Goal: Task Accomplishment & Management: Use online tool/utility

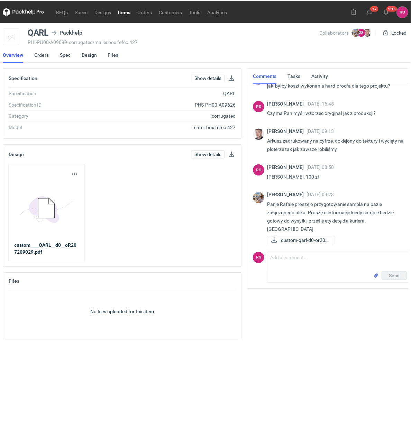
scroll to position [139, 0]
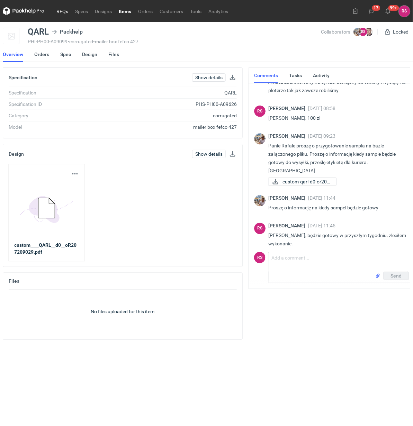
click at [61, 10] on link "RFQs" at bounding box center [62, 11] width 19 height 8
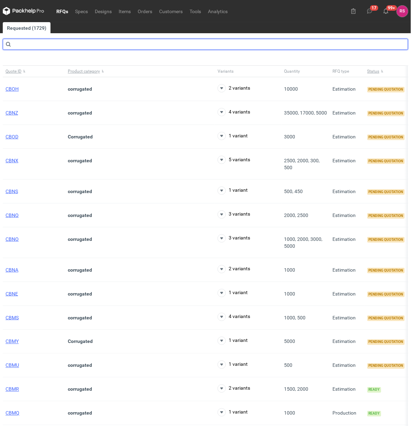
click at [36, 41] on input "text" at bounding box center [206, 44] width 406 height 11
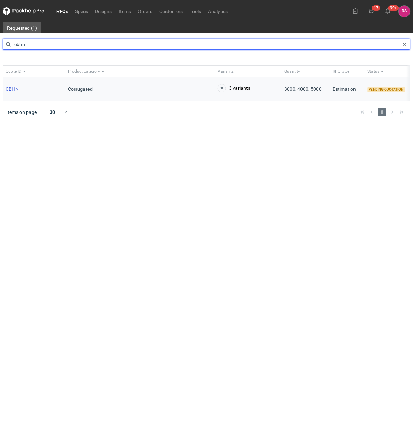
type input "cbhn"
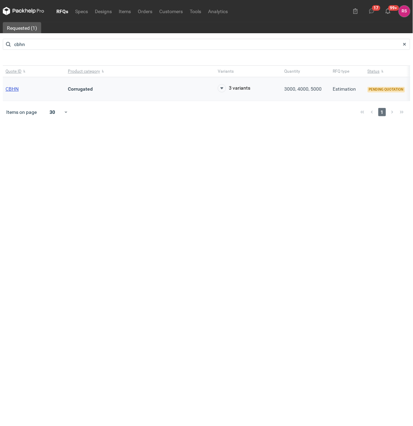
click at [13, 88] on span "CBHN" at bounding box center [12, 89] width 13 height 6
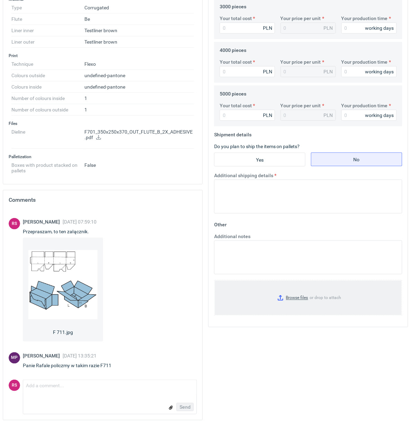
scroll to position [244, 0]
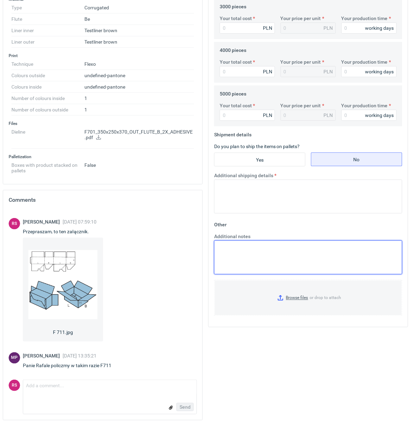
click at [274, 260] on textarea "Additional notes" at bounding box center [308, 257] width 188 height 34
paste textarea "Wycena jest robiona na podstawie danych ze specyfikacji, a nie z rysunku."
click at [260, 245] on textarea "Wycena jest robiona na podstawie danych ze specyfikacji, a nie z rysunku." at bounding box center [308, 257] width 188 height 34
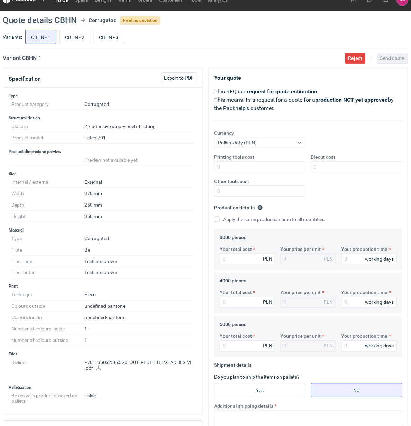
scroll to position [0, 0]
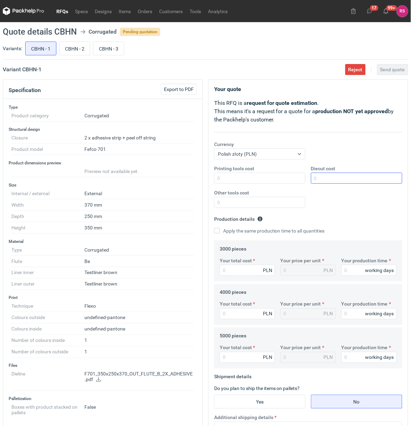
type textarea "Wycena na podstawie danych ze specyfikacji, a nie z rysunku."
click at [350, 176] on input "Diecut cost" at bounding box center [356, 178] width 91 height 11
click at [289, 178] on input "Printing tools cost" at bounding box center [259, 178] width 91 height 11
type input "3000"
type input "1500"
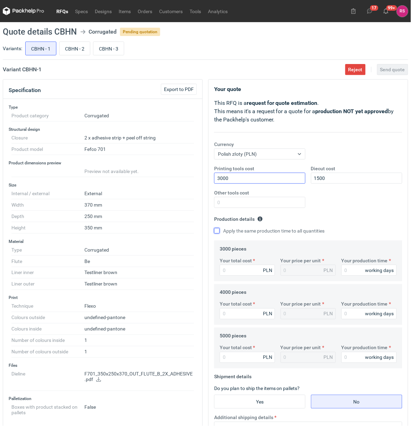
click at [214, 228] on input "Apply the same production time to all quantities" at bounding box center [217, 231] width 6 height 6
checkbox input "true"
type input "14940"
type input "4.98"
type input "14940"
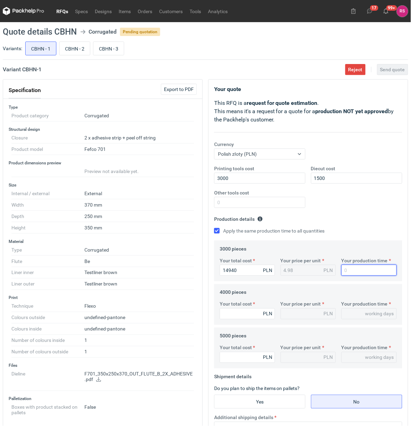
type input "1"
type input "15"
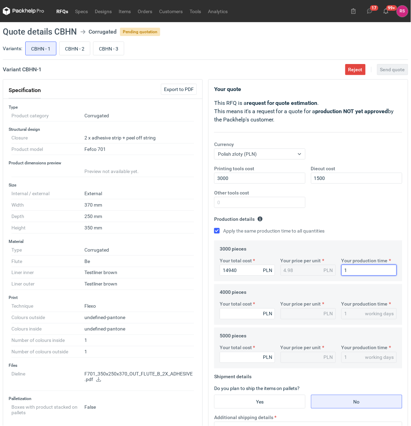
type input "15"
type input "1948"
type input "0.49"
type input "19480"
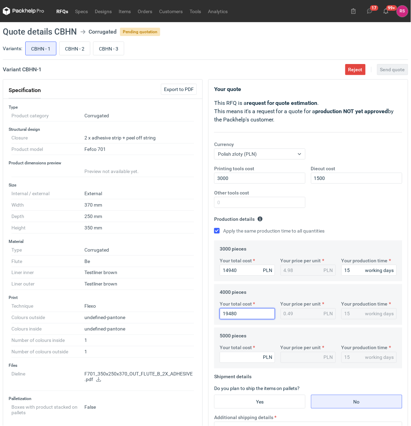
type input "4.87"
type input "19480"
type input "2400"
type input "0.48"
type input "24000"
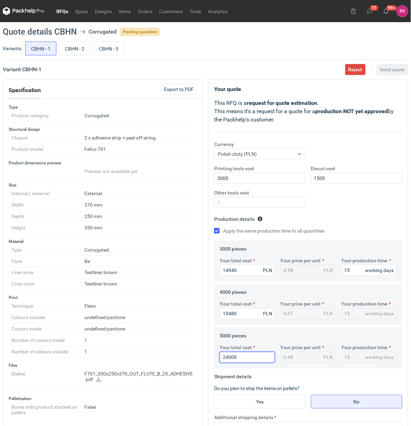
type input "4.8"
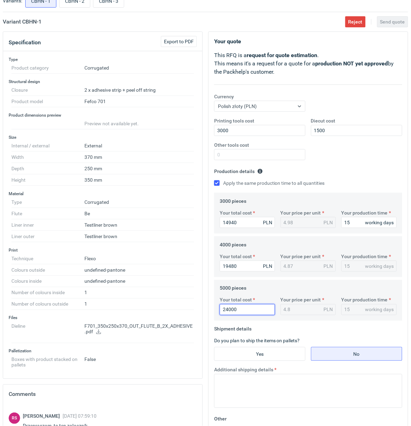
scroll to position [216, 0]
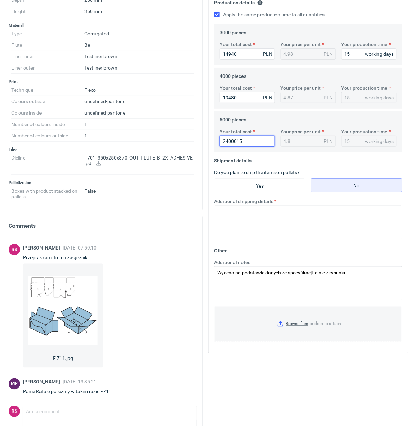
type input "24000150"
type input "4800.03"
type input "240001"
type input "48"
type input "24000"
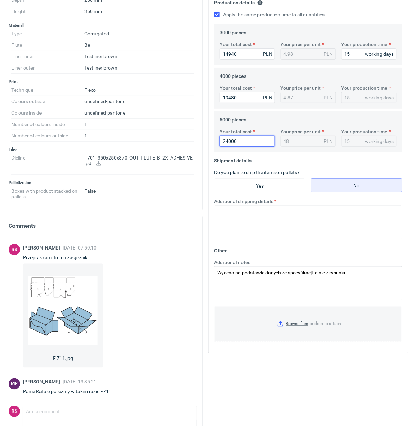
type input "4.8"
type input "24000"
click at [267, 191] on input "Yes" at bounding box center [260, 185] width 91 height 13
radio input "true"
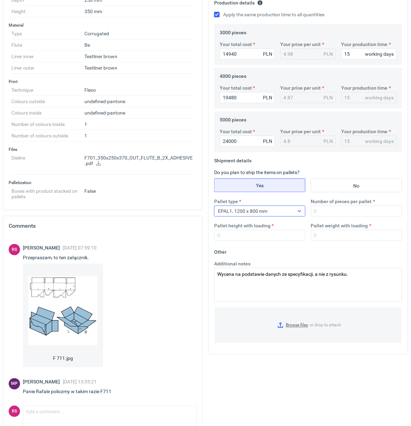
click at [301, 215] on div at bounding box center [299, 211] width 11 height 10
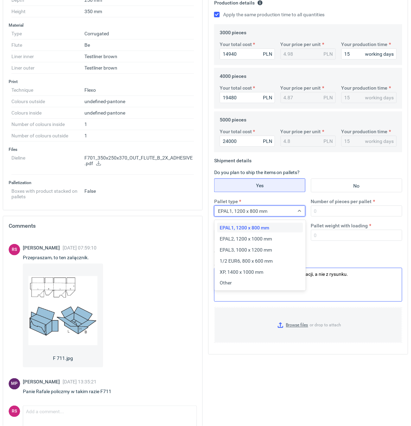
click at [244, 283] on div "Other" at bounding box center [260, 283] width 80 height 7
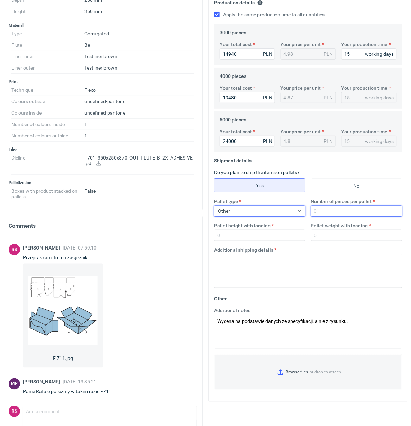
click at [341, 212] on input "Number of pieces per pallet" at bounding box center [356, 211] width 91 height 11
type input "150"
type input "1800"
type input "250"
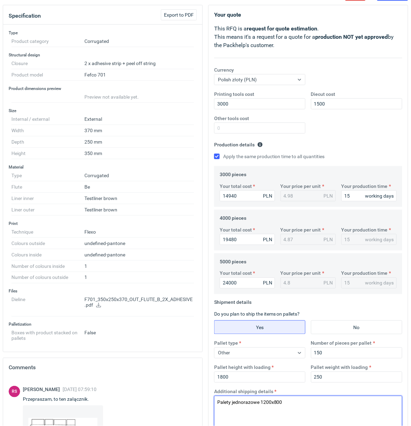
scroll to position [0, 0]
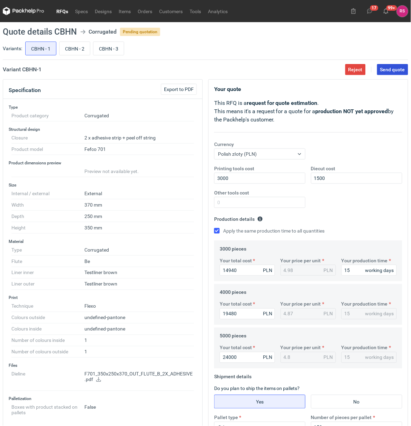
type textarea "Palety jednorazowe 1200x800"
click at [394, 70] on span "Send quote" at bounding box center [392, 69] width 25 height 5
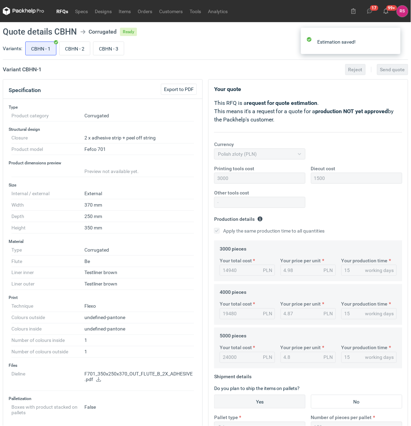
scroll to position [174, 0]
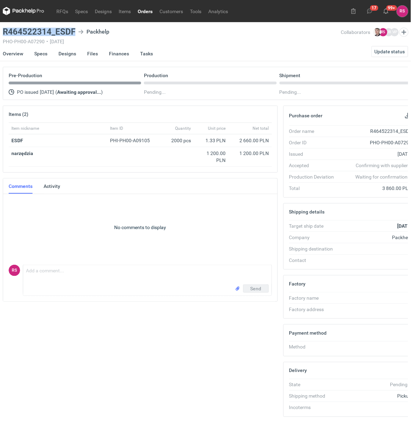
drag, startPoint x: 73, startPoint y: 29, endPoint x: -2, endPoint y: 32, distance: 75.2
click at [0, 32] on html "RFQs Specs Designs Items Orders Customers Tools Analytics 17 99+ RS Rafał Stani…" at bounding box center [205, 213] width 411 height 426
copy h3 "R464522314_ESDF"
click at [407, 115] on button "button" at bounding box center [408, 115] width 8 height 8
click at [40, 54] on link "Specs" at bounding box center [40, 53] width 13 height 15
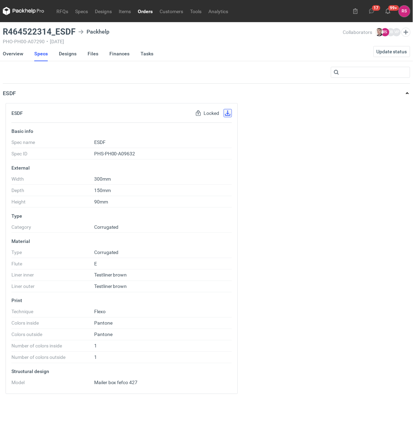
click at [228, 113] on button "button" at bounding box center [228, 113] width 8 height 8
click at [69, 53] on link "Designs" at bounding box center [68, 53] width 18 height 15
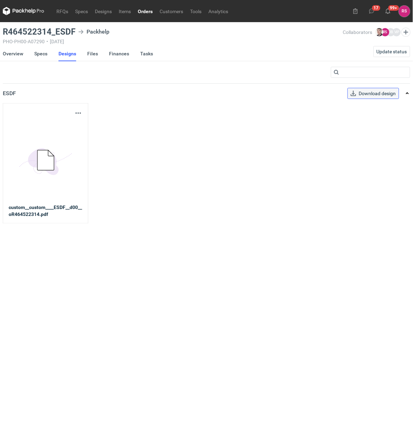
click at [376, 94] on span "Download design" at bounding box center [377, 93] width 37 height 5
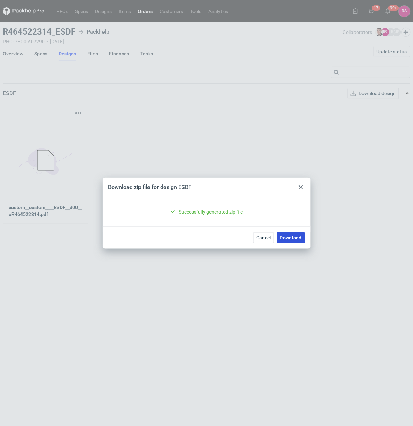
click at [292, 238] on link "Download" at bounding box center [291, 237] width 28 height 11
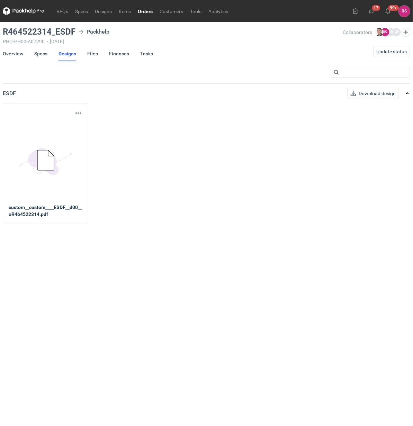
click at [145, 9] on link "Orders" at bounding box center [145, 11] width 22 height 8
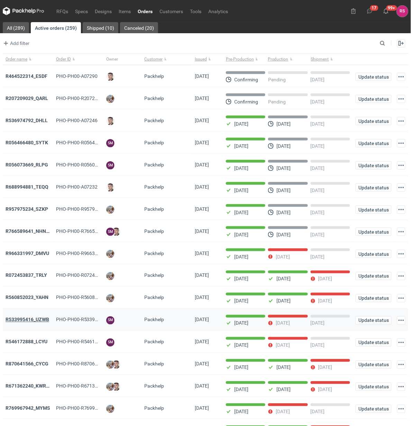
click at [40, 319] on strong "R533995416_UZWB" at bounding box center [28, 320] width 44 height 6
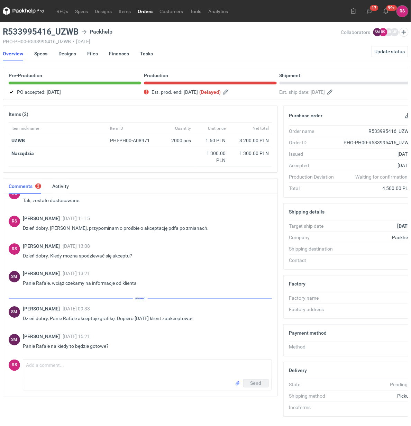
scroll to position [423, 0]
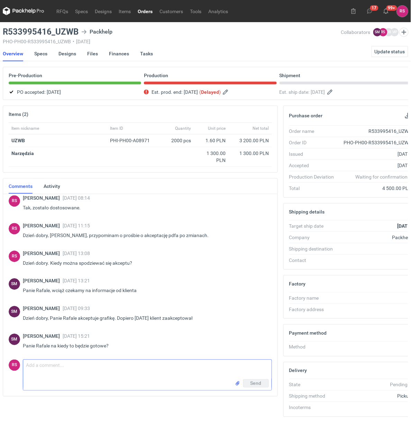
click at [76, 367] on textarea "Comment message" at bounding box center [147, 369] width 248 height 19
type textarea "Dzień dobry, Panie Sebastianie, czekamy na polimer, ale powinno być gotowe na 1…"
click at [255, 382] on span "Send" at bounding box center [256, 383] width 11 height 5
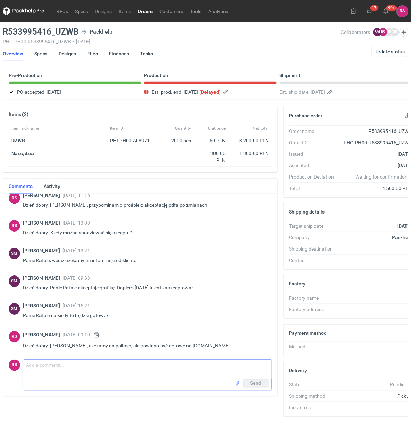
scroll to position [451, 0]
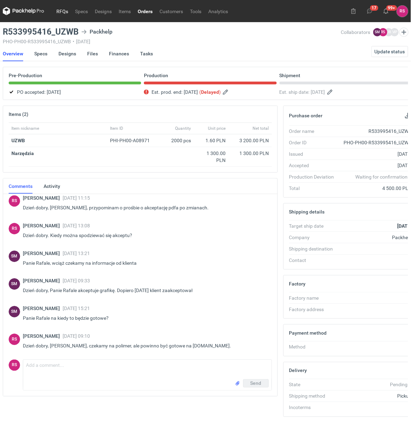
click at [61, 10] on link "RFQs" at bounding box center [62, 11] width 19 height 8
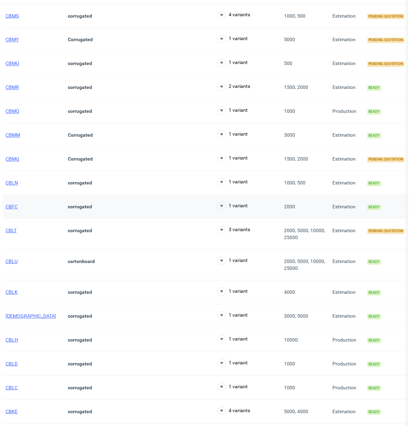
scroll to position [303, 0]
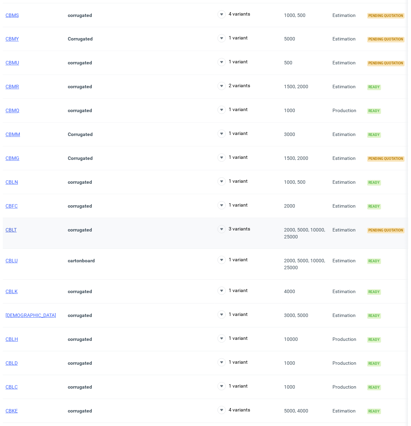
click at [13, 230] on span "CBLT" at bounding box center [11, 230] width 11 height 6
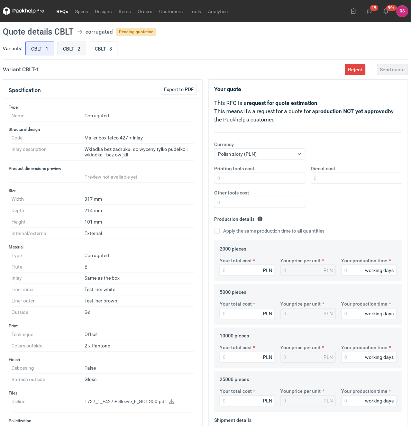
click at [78, 48] on input "CBLT - 2" at bounding box center [71, 48] width 28 height 13
radio input "true"
click at [38, 47] on input "CBLT - 1" at bounding box center [40, 48] width 28 height 13
radio input "true"
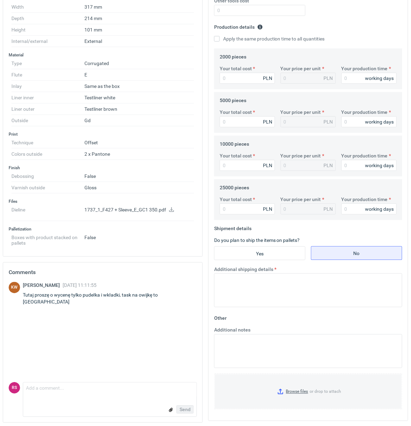
scroll to position [196, 0]
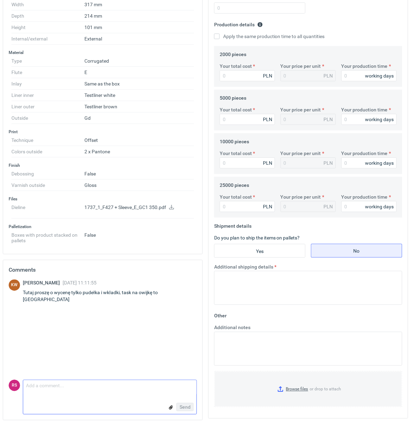
click at [63, 390] on textarea "Comment message" at bounding box center [109, 387] width 173 height 15
type textarea "P"
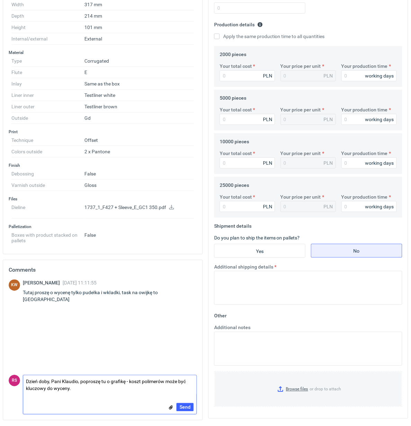
drag, startPoint x: 143, startPoint y: 382, endPoint x: 165, endPoint y: 382, distance: 22.1
click at [165, 382] on textarea "Dzień doby, Pani Klaudio, poproszę tu o grafikę - koszt polimerów może być kluc…" at bounding box center [109, 384] width 173 height 19
click at [142, 381] on textarea "Dzień doby, Pani Klaudio, poproszę tu o grafikę - koszt farby Pantone może być …" at bounding box center [109, 384] width 173 height 19
click at [127, 381] on textarea "Dzień doby, Pani Klaudio, poproszę tu o grafikę - koszt zużycia farby Pantone m…" at bounding box center [109, 384] width 173 height 19
type textarea "Dzień doby, Pani Klaudio, poproszę tu o grafikę outside - koszt zużycia farby P…"
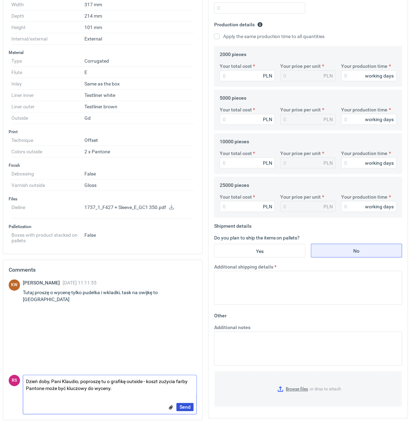
click at [187, 407] on span "Send" at bounding box center [185, 407] width 11 height 5
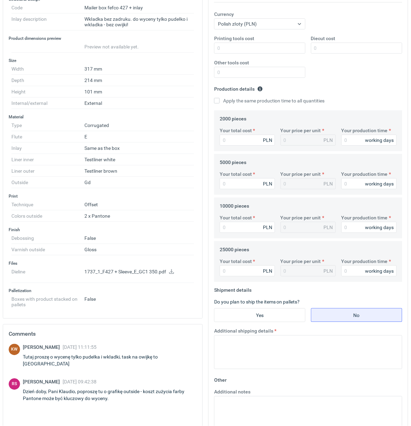
scroll to position [0, 0]
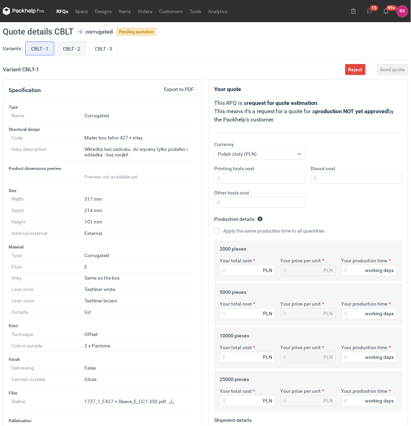
click at [74, 49] on input "CBLT - 2" at bounding box center [71, 48] width 28 height 13
radio input "true"
click at [337, 179] on input "Diecut cost" at bounding box center [356, 178] width 91 height 11
type input "1400"
click at [217, 231] on input "Apply the same production time to all quantities" at bounding box center [217, 231] width 6 height 6
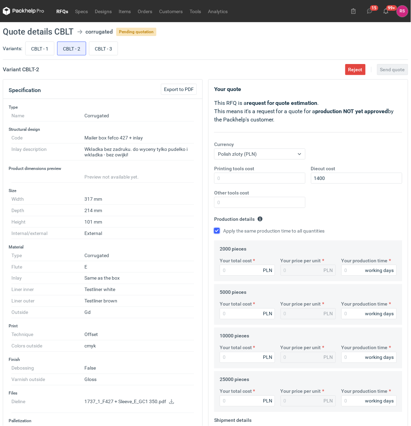
checkbox input "true"
click at [248, 272] on input "Your total cost" at bounding box center [247, 270] width 55 height 11
type input "7240"
type input "3.62"
type input "7240"
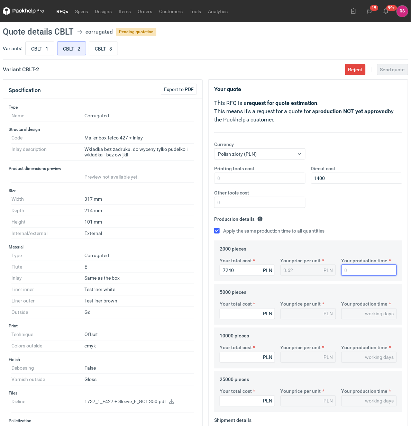
type input "1"
type input "15"
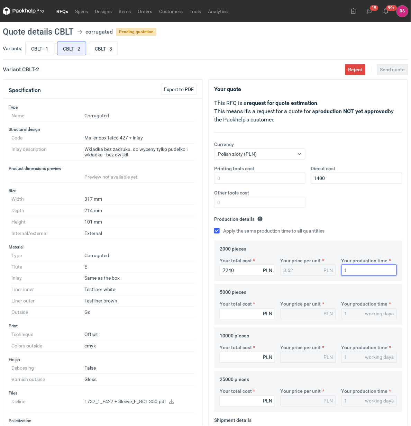
type input "15"
type input "13550"
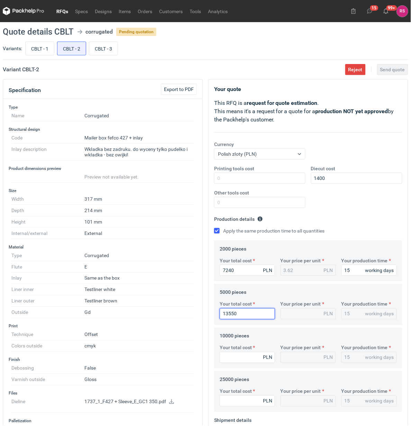
type input "2.71"
type input "13550"
type input "240"
type input "0.02"
type input "24000"
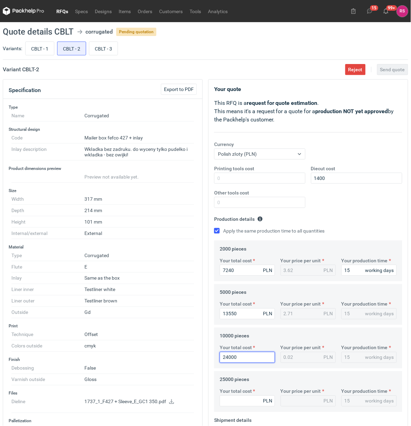
type input "2.4"
type input "24000"
type input "5750"
type input "0.23"
type input "57500"
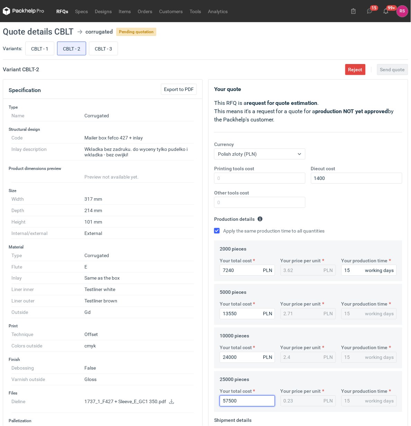
type input "2.3"
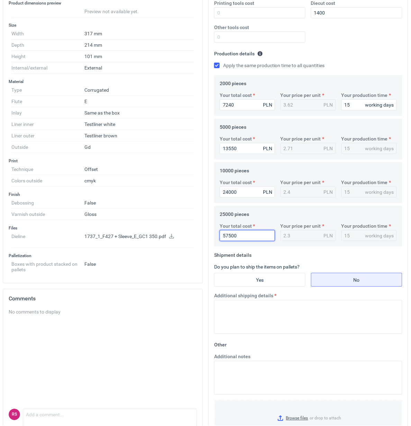
scroll to position [173, 0]
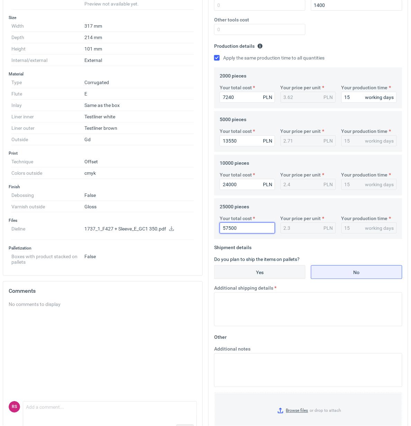
type input "57500"
click at [263, 273] on input "Yes" at bounding box center [260, 272] width 91 height 13
radio input "true"
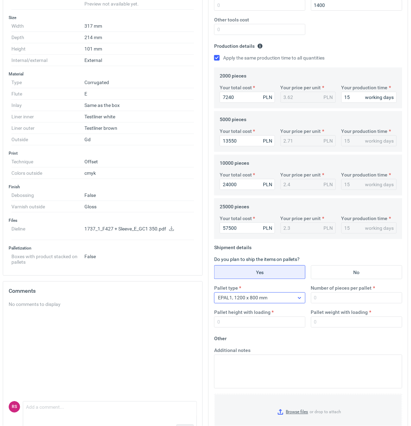
click at [303, 301] on div at bounding box center [299, 298] width 11 height 10
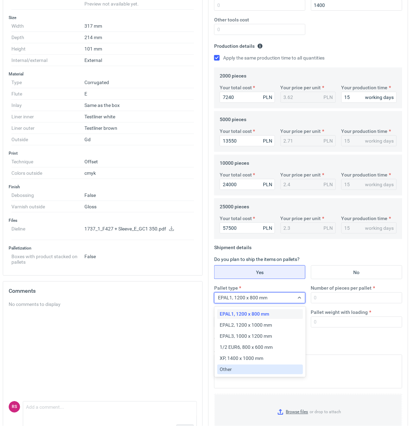
click at [236, 369] on div "Other" at bounding box center [260, 369] width 80 height 7
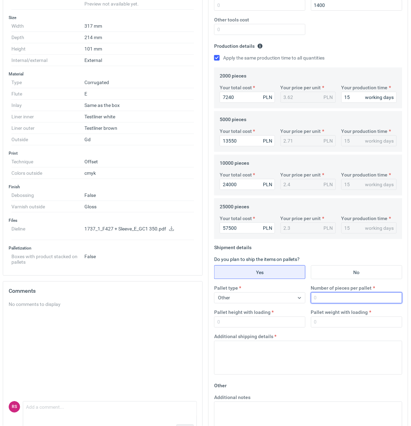
click at [344, 297] on input "Number of pieces per pallet" at bounding box center [356, 297] width 91 height 11
type input "1000"
type input "1800"
type input "300"
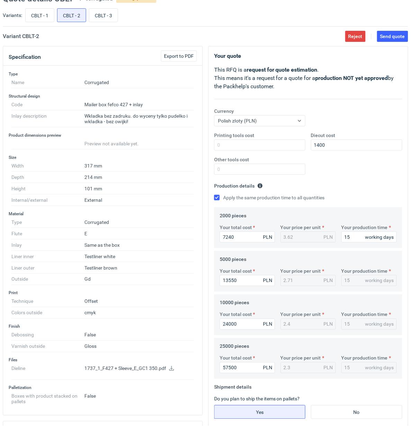
scroll to position [0, 0]
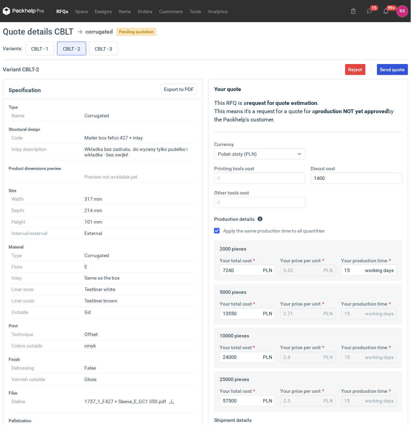
type textarea "Palety jednorazowe 1200x800"
click at [397, 70] on span "Send quote" at bounding box center [392, 69] width 25 height 5
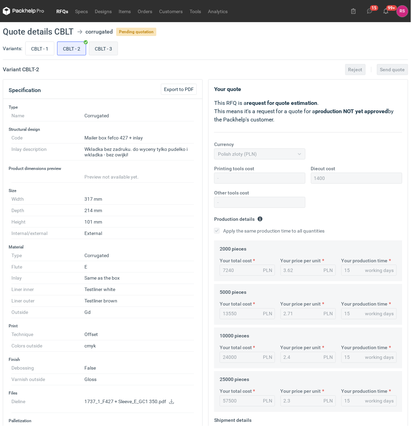
click at [108, 47] on input "CBLT - 3" at bounding box center [103, 48] width 28 height 13
radio input "true"
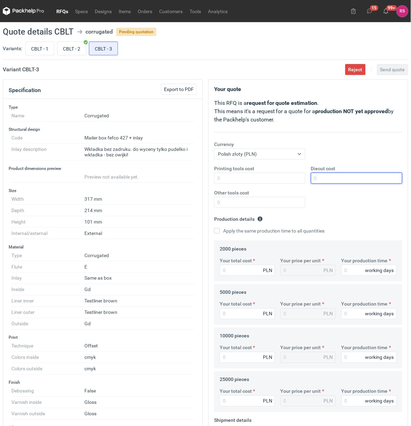
click at [339, 182] on input "Diecut cost" at bounding box center [356, 178] width 91 height 11
type input "1400"
click at [214, 228] on input "Apply the same production time to all quantities" at bounding box center [217, 231] width 6 height 6
checkbox input "true"
type input "10"
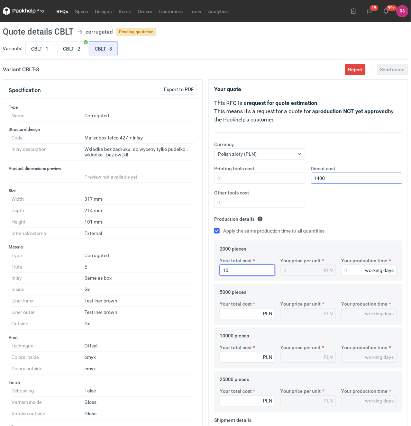
type input "0.01"
type input "10920"
type input "5.46"
type input "10920"
type input "1"
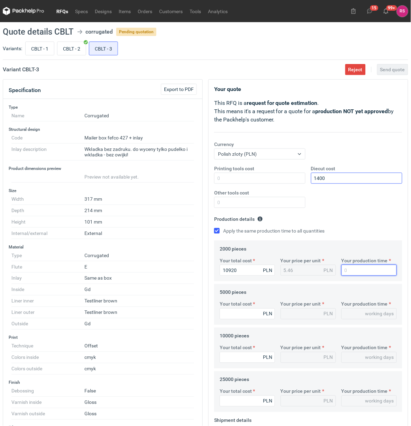
type input "1"
type input "15"
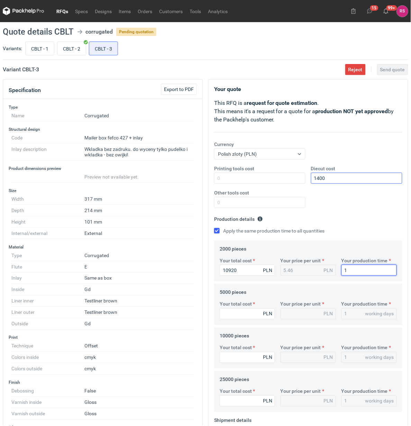
type input "15"
type input "20750"
type input "4.15"
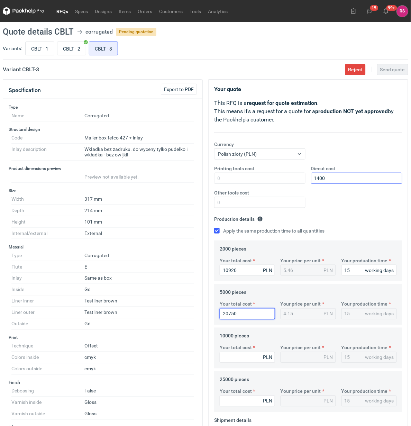
type input "20750"
type input "37200"
type input "3.72"
type input "37200"
type input "8925"
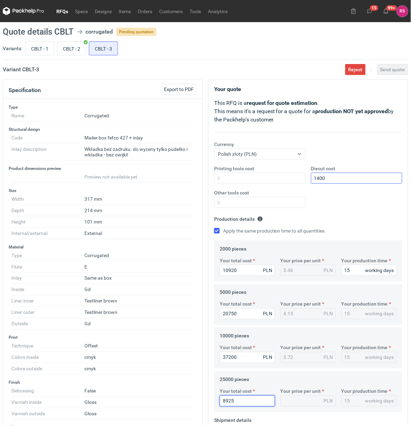
type input "0.36"
type input "89250"
type input "3.57"
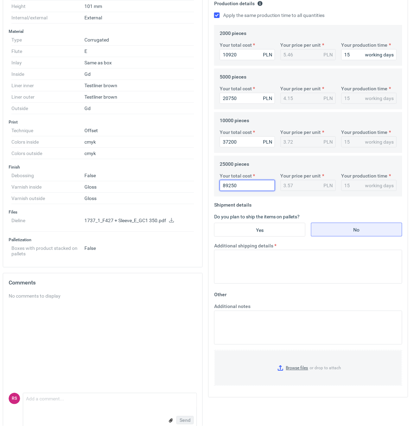
scroll to position [216, 0]
type input "89250"
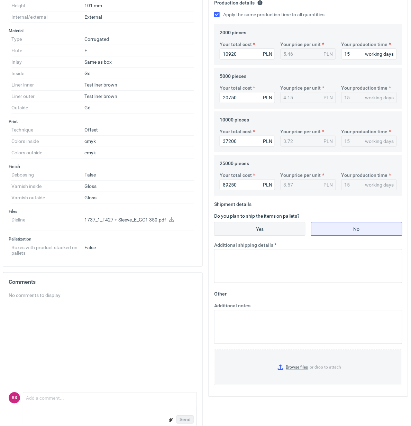
click at [257, 229] on input "Yes" at bounding box center [260, 228] width 91 height 13
radio input "true"
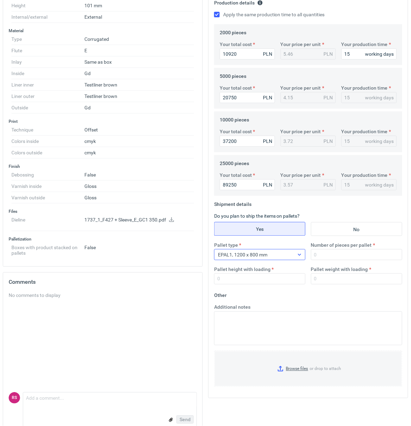
click at [299, 256] on icon at bounding box center [300, 255] width 6 height 6
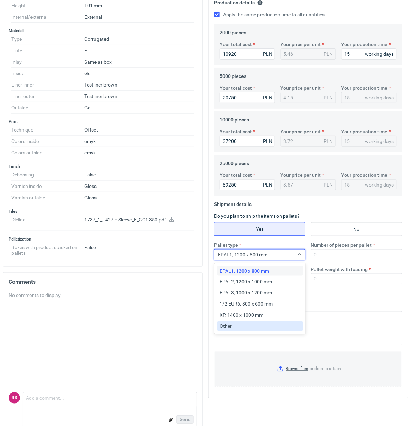
click at [244, 329] on div "Other" at bounding box center [260, 326] width 80 height 7
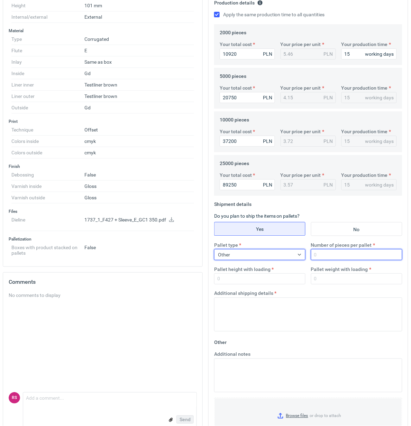
click at [348, 255] on input "Number of pieces per pallet" at bounding box center [356, 254] width 91 height 11
click at [341, 253] on input "Number of pieces per pallet" at bounding box center [356, 254] width 91 height 11
type input "1000"
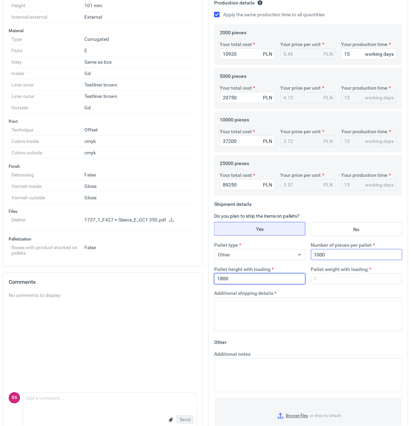
type input "1800"
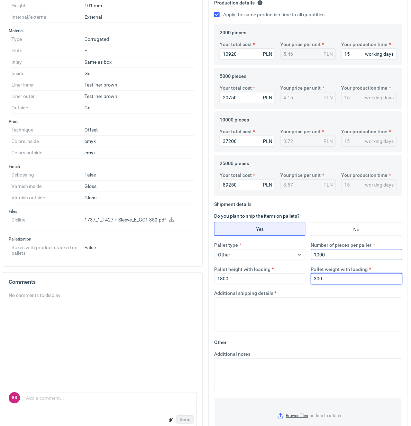
type input "300"
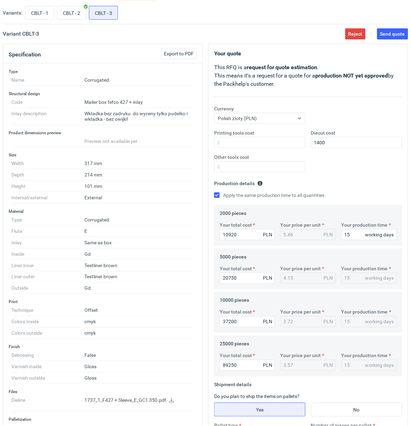
scroll to position [0, 0]
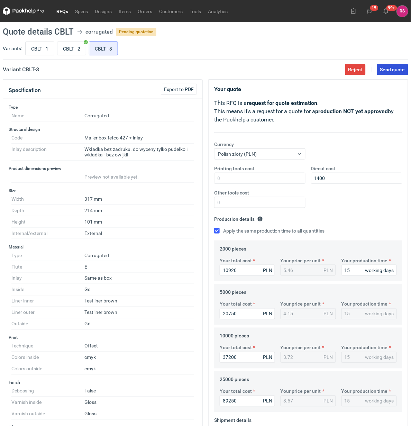
type textarea "Palety jednorazowe 1200x800"
click at [393, 68] on span "Send quote" at bounding box center [392, 69] width 25 height 5
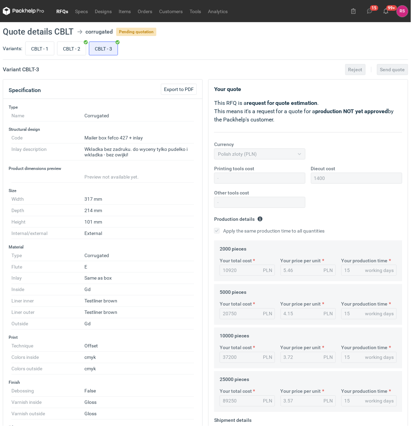
click at [61, 10] on link "RFQs" at bounding box center [62, 11] width 19 height 8
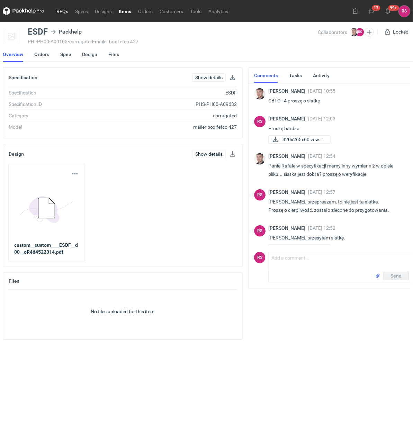
click at [63, 12] on link "RFQs" at bounding box center [62, 11] width 19 height 8
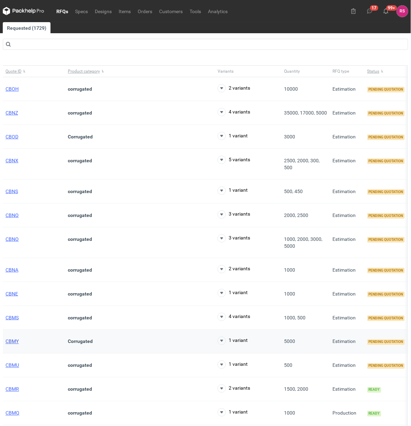
click at [13, 342] on span "CBMY" at bounding box center [12, 342] width 13 height 6
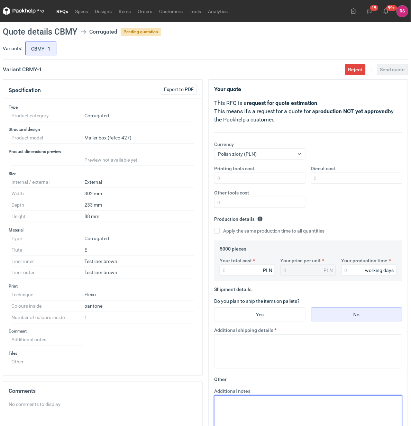
click at [259, 402] on textarea "Additional notes" at bounding box center [308, 412] width 188 height 34
paste textarea "R464522314_ESDF"
type textarea "R464522314_ESDF"
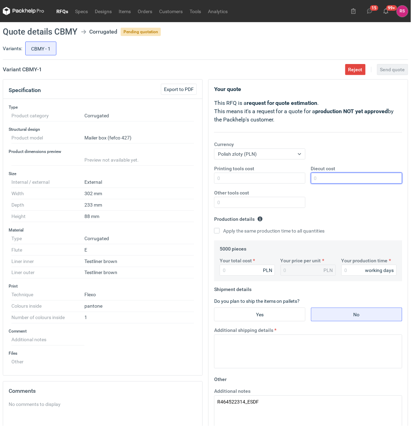
click at [342, 178] on input "Diecut cost" at bounding box center [356, 178] width 91 height 11
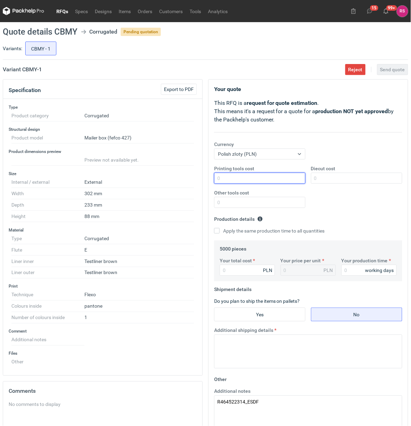
click at [260, 178] on input "Printing tools cost" at bounding box center [259, 178] width 91 height 11
type input "850"
click at [214, 228] on input "Apply the same production time to all quantities" at bounding box center [217, 231] width 6 height 6
checkbox input "true"
type input "5200"
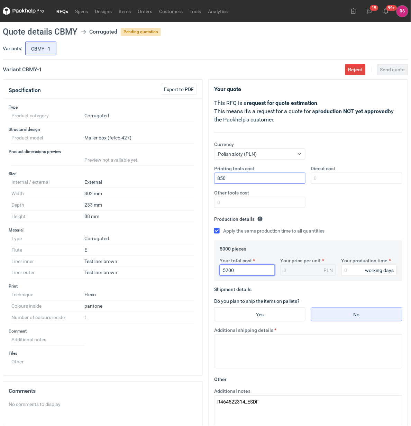
type input "1.04"
type input "5200"
click at [355, 272] on input "Your production time" at bounding box center [369, 270] width 55 height 11
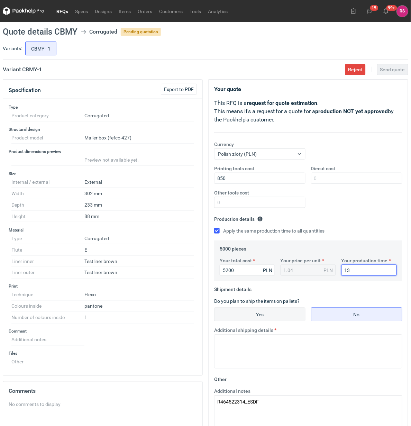
type input "13"
click at [264, 316] on input "Yes" at bounding box center [260, 314] width 91 height 13
radio input "true"
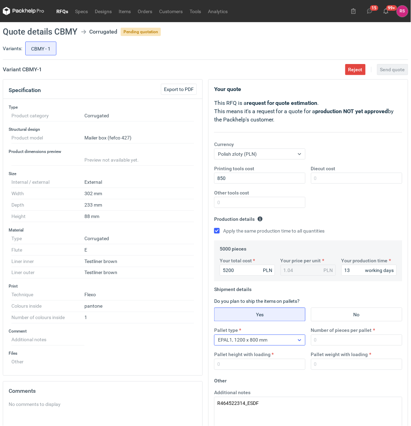
click at [297, 340] on icon at bounding box center [300, 340] width 6 height 6
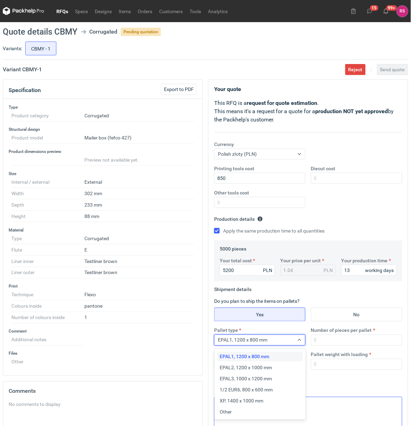
click at [236, 411] on div "Other" at bounding box center [260, 412] width 80 height 7
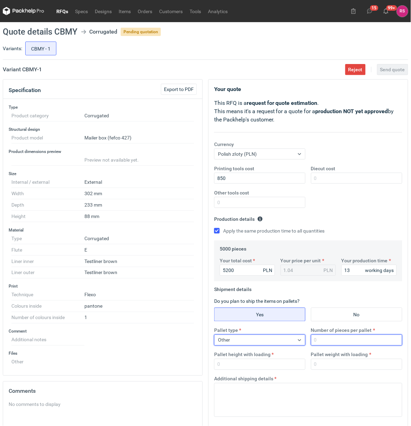
click at [346, 343] on input "Number of pieces per pallet" at bounding box center [356, 340] width 91 height 11
type input "2000"
type input "1800"
type input "250"
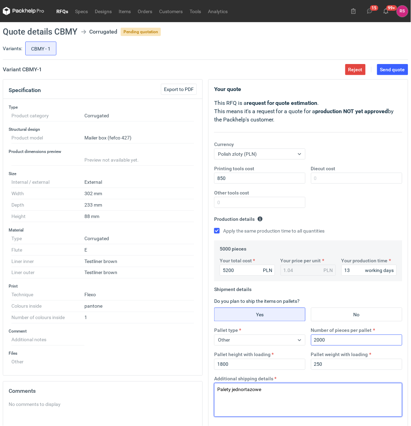
paste textarea "1220x800"
click at [249, 390] on textarea "Palety jednortazowe 1220x800" at bounding box center [308, 400] width 188 height 34
click at [314, 392] on textarea "Palety jednorazowe 1220x800" at bounding box center [308, 400] width 188 height 34
type textarea "Palety jednorazowe 1220x800"
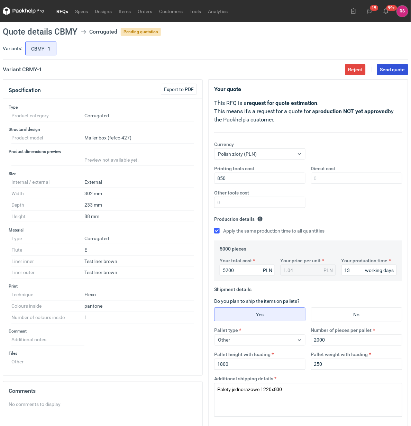
click at [394, 69] on span "Send quote" at bounding box center [392, 69] width 25 height 5
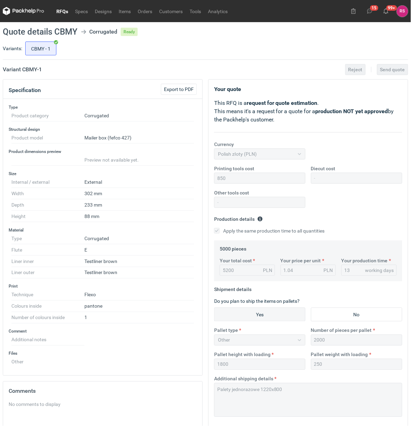
click at [64, 9] on link "RFQs" at bounding box center [62, 11] width 19 height 8
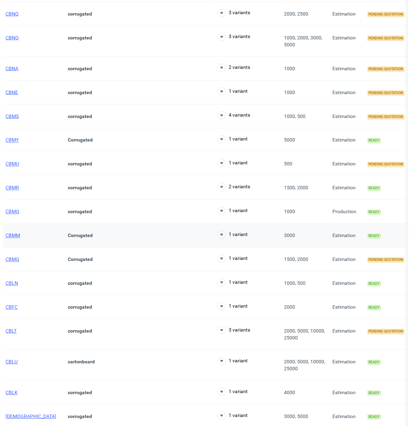
scroll to position [216, 0]
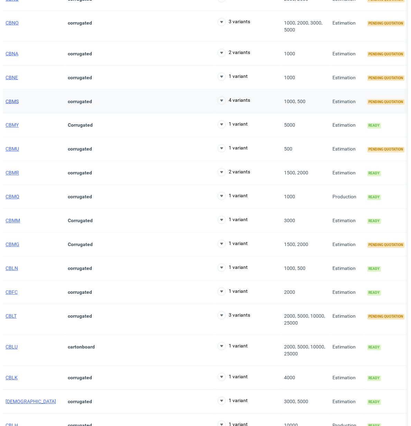
click at [12, 101] on span "CBMS" at bounding box center [12, 102] width 13 height 6
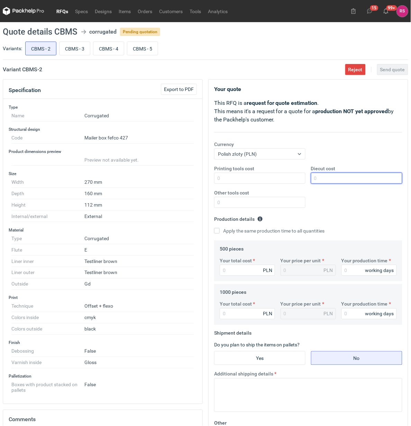
click at [340, 176] on input "Diecut cost" at bounding box center [356, 178] width 91 height 11
type input "500"
click at [214, 228] on input "Apply the same production time to all quantities" at bounding box center [217, 231] width 6 height 6
checkbox input "true"
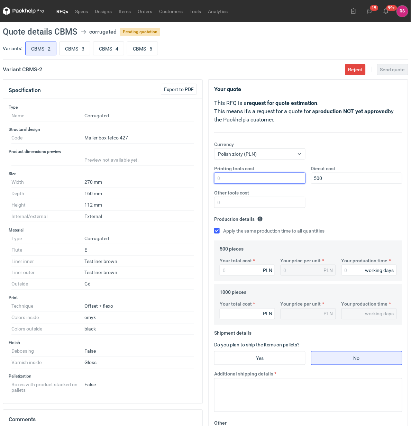
click at [271, 180] on input "Printing tools cost" at bounding box center [259, 178] width 91 height 11
type input "350"
type input "34"
type input "0.07"
type input "3435"
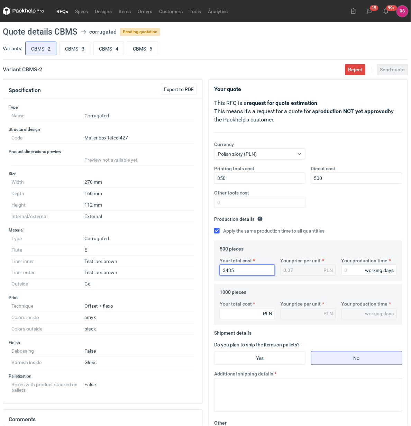
type input "6.87"
type input "3435"
type input "1"
type input "15"
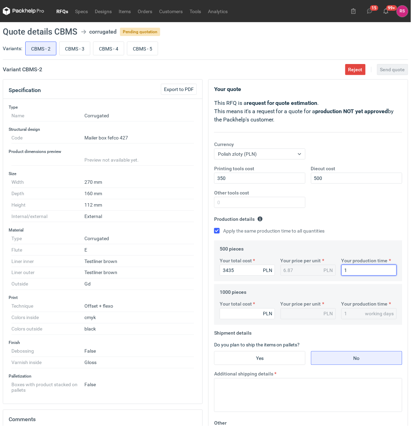
type input "15"
type input "4640"
type input "4.64"
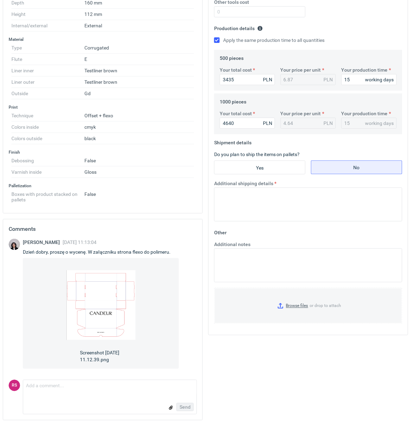
scroll to position [199, 0]
click at [268, 161] on input "Yes" at bounding box center [260, 167] width 91 height 13
radio input "true"
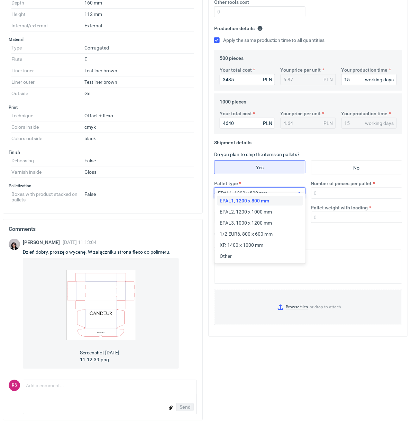
click at [297, 190] on icon at bounding box center [300, 193] width 6 height 6
click at [231, 256] on span "Other" at bounding box center [226, 256] width 12 height 7
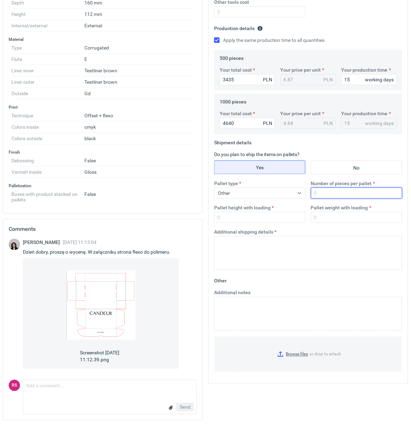
click at [336, 188] on input "Number of pieces per pallet" at bounding box center [356, 193] width 91 height 11
click at [348, 188] on input "Number of pieces per pallet" at bounding box center [356, 193] width 91 height 11
type input "1000"
type input "1800"
click at [352, 213] on input "25" at bounding box center [356, 217] width 91 height 11
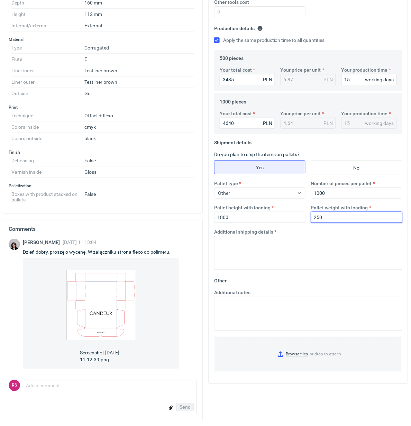
type input "250"
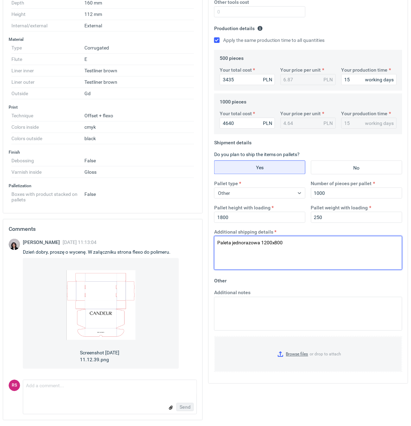
drag, startPoint x: 303, startPoint y: 232, endPoint x: 183, endPoint y: 229, distance: 120.4
click at [183, 229] on div "Specification Export to PDF Type Name Corrugated Structural design Code Mailer …" at bounding box center [205, 157] width 411 height 537
type textarea "Paleta jednorazowa 1200x800"
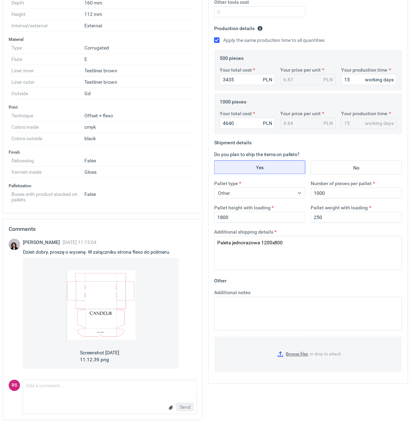
click at [346, 279] on fieldset "Other Additional notes Browse files or drop to attach" at bounding box center [308, 326] width 188 height 102
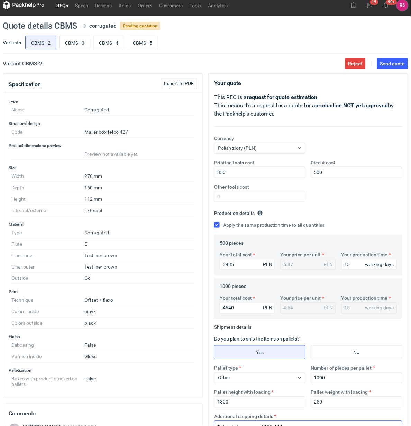
scroll to position [0, 0]
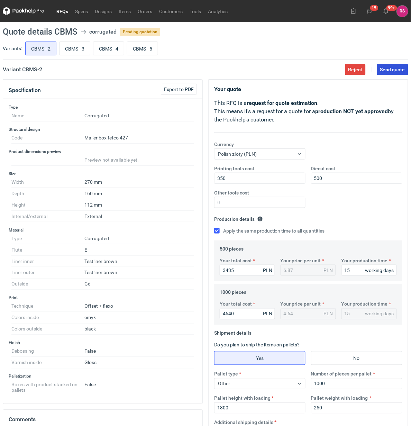
click at [390, 70] on span "Send quote" at bounding box center [392, 69] width 25 height 5
click at [73, 49] on input "CBMS - 3" at bounding box center [75, 48] width 30 height 13
radio input "true"
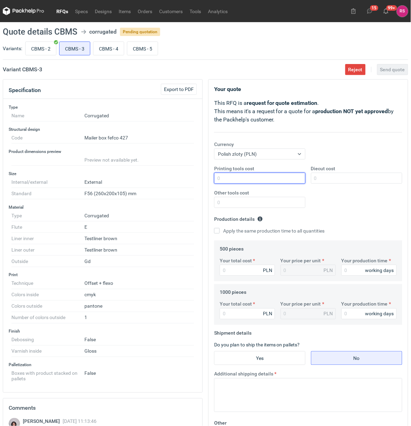
click at [254, 180] on input "Printing tools cost" at bounding box center [259, 178] width 91 height 11
type input "350"
type input "500"
click at [214, 228] on input "Apply the same production time to all quantities" at bounding box center [217, 231] width 6 height 6
checkbox input "true"
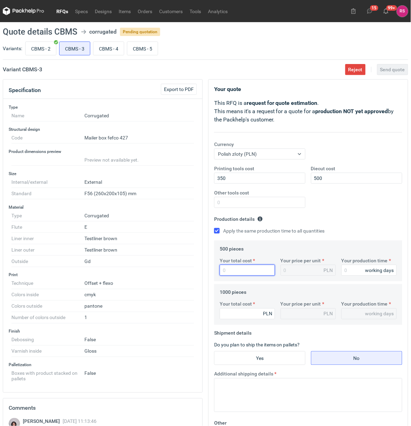
click at [238, 271] on input "Your total cost" at bounding box center [247, 270] width 55 height 11
type input "3"
type input "0.01"
type input "3655"
type input "7.31"
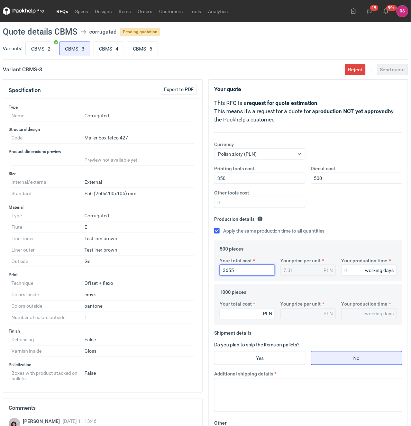
type input "3655"
type input "1"
type input "15"
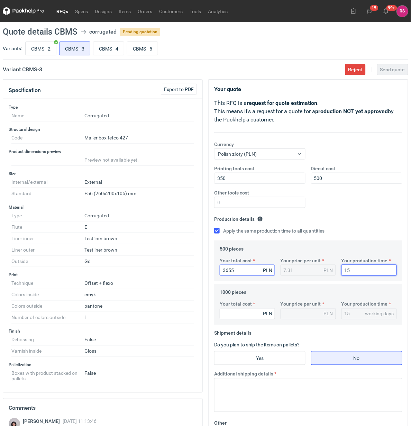
type input "15"
type input "488"
type input "0.49"
type input "48800"
type input "48.8"
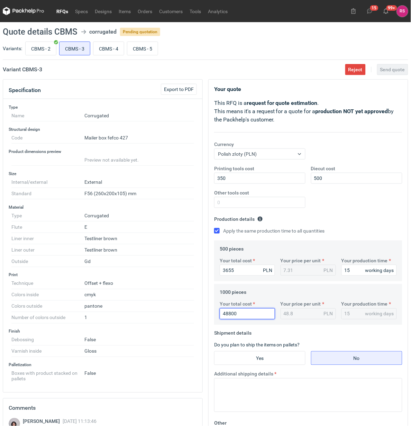
type input "4880"
type input "4.88"
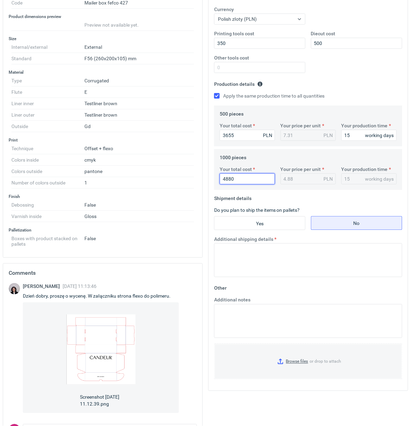
scroll to position [173, 0]
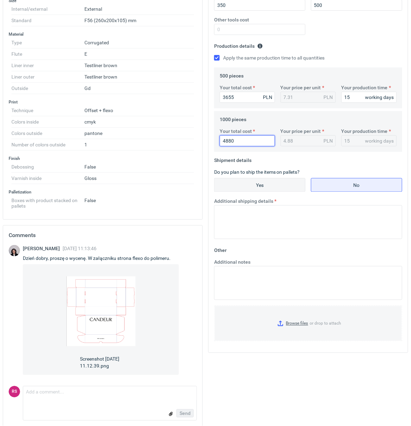
type input "4880"
click at [269, 185] on input "Yes" at bounding box center [260, 185] width 91 height 13
radio input "true"
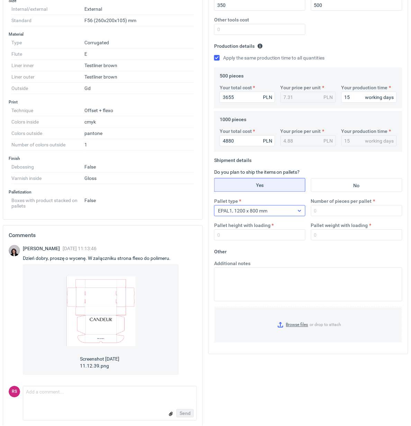
click at [302, 213] on icon at bounding box center [300, 211] width 6 height 6
drag, startPoint x: 240, startPoint y: 278, endPoint x: 258, endPoint y: 265, distance: 21.6
click at [240, 278] on div "Other" at bounding box center [260, 283] width 86 height 10
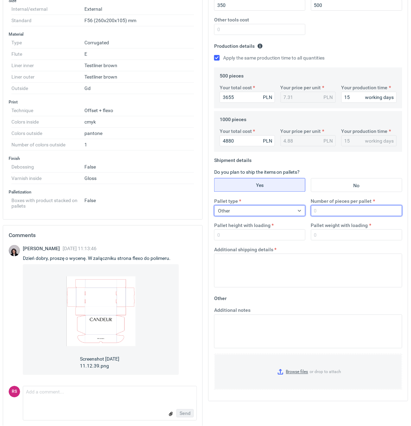
click at [339, 215] on input "Number of pieces per pallet" at bounding box center [356, 210] width 91 height 11
type input "1000"
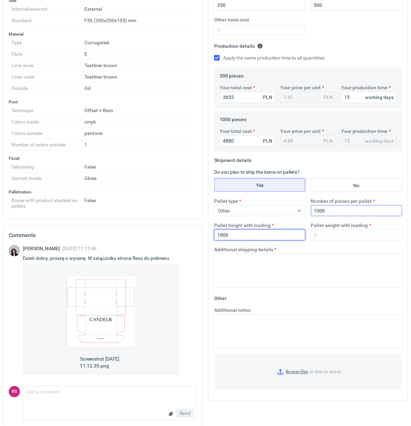
type input "1800"
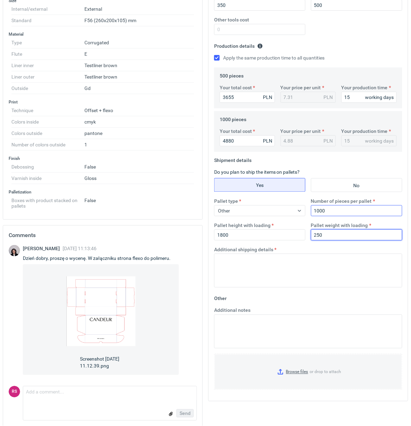
type input "250"
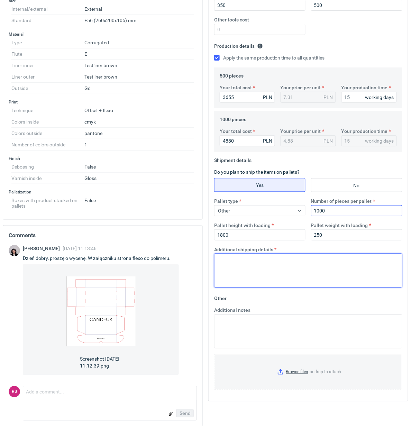
paste textarea "Paleta jednorazowa 1200x800"
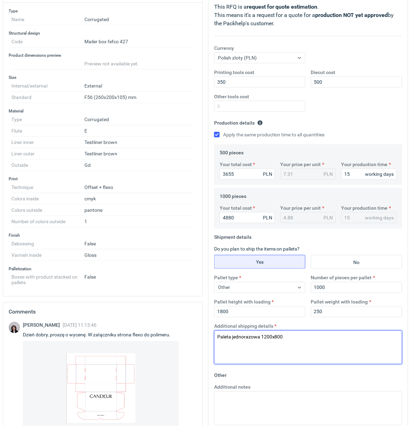
scroll to position [0, 0]
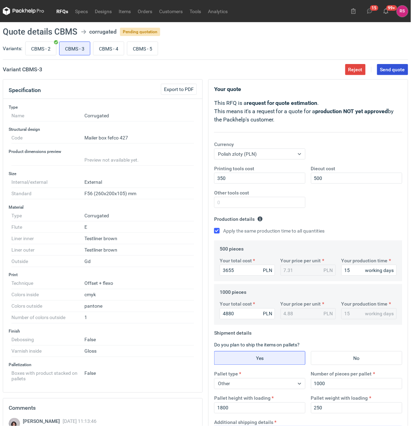
type textarea "Paleta jednorazowa 1200x800"
click at [392, 69] on span "Send quote" at bounding box center [392, 69] width 25 height 5
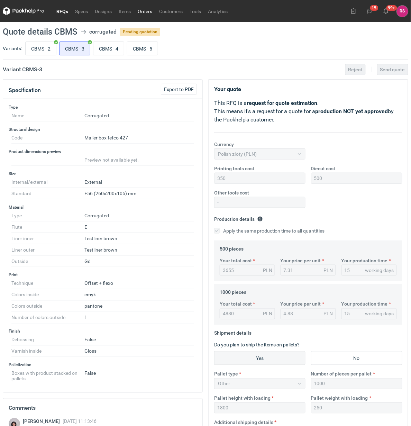
click at [147, 10] on link "Orders" at bounding box center [144, 11] width 21 height 8
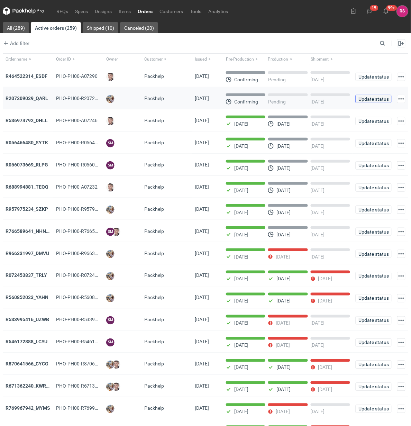
click at [371, 98] on span "Update status" at bounding box center [374, 99] width 30 height 5
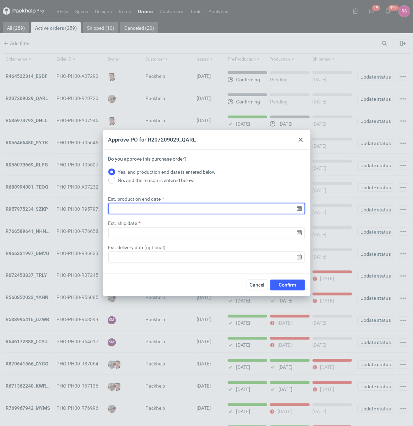
click at [299, 210] on input "Est. production end date" at bounding box center [206, 208] width 197 height 11
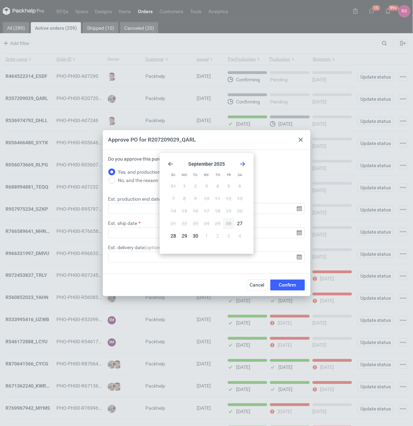
click at [244, 163] on use "Go forward 1 month" at bounding box center [242, 164] width 5 height 4
click at [216, 210] on span "16" at bounding box center [218, 211] width 6 height 7
type input "2025-10-16"
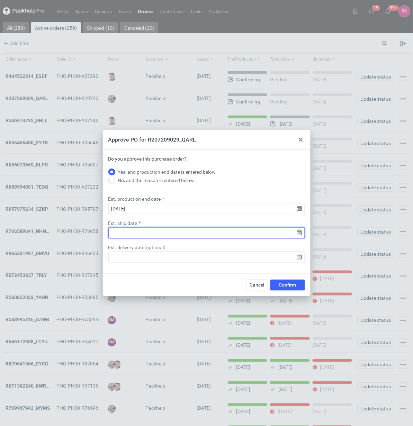
click at [299, 231] on input "Est. ship date" at bounding box center [206, 232] width 197 height 11
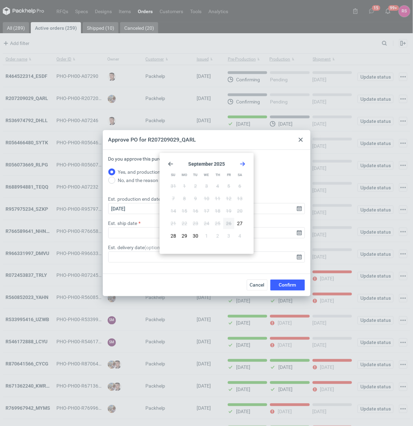
click at [243, 163] on use "Go forward 1 month" at bounding box center [242, 164] width 5 height 4
click at [218, 210] on span "16" at bounding box center [218, 211] width 6 height 7
type input "2025-10-16"
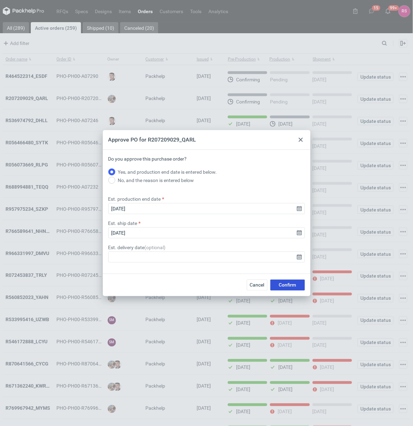
click at [287, 284] on span "Confirm" at bounding box center [287, 285] width 17 height 5
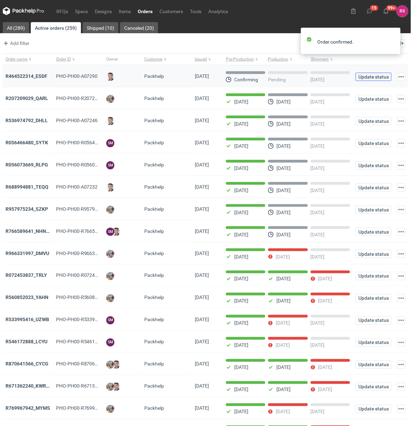
click at [374, 77] on span "Update status" at bounding box center [374, 76] width 30 height 5
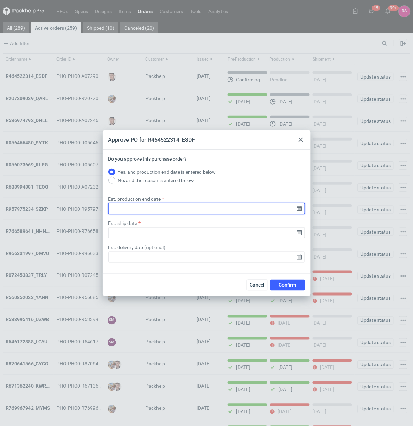
click at [298, 208] on input "Est. production end date" at bounding box center [206, 208] width 197 height 11
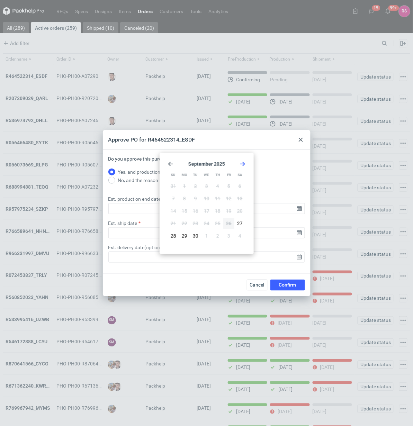
click at [243, 163] on use "Go forward 1 month" at bounding box center [242, 164] width 5 height 4
click at [229, 208] on span "17" at bounding box center [229, 211] width 6 height 7
type input "2025-10-17"
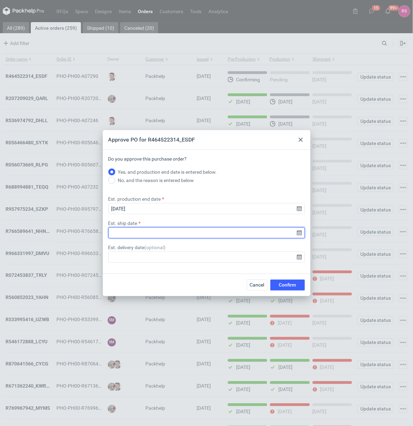
click at [296, 232] on input "Est. ship date" at bounding box center [206, 232] width 197 height 11
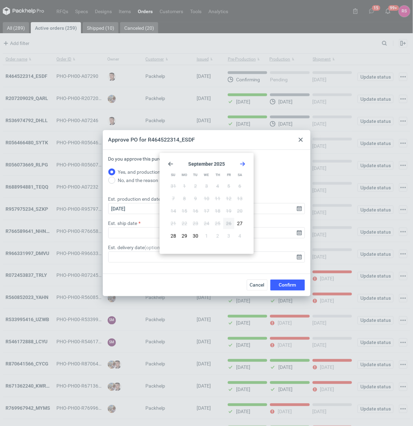
click at [244, 163] on icon "Go forward 1 month" at bounding box center [243, 164] width 6 height 6
click at [227, 210] on span "17" at bounding box center [229, 211] width 6 height 7
type input "2025-10-17"
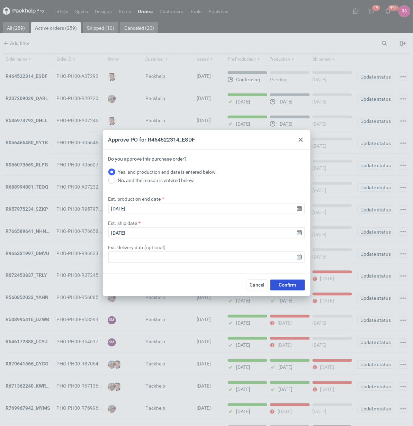
click at [287, 285] on span "Confirm" at bounding box center [287, 285] width 17 height 5
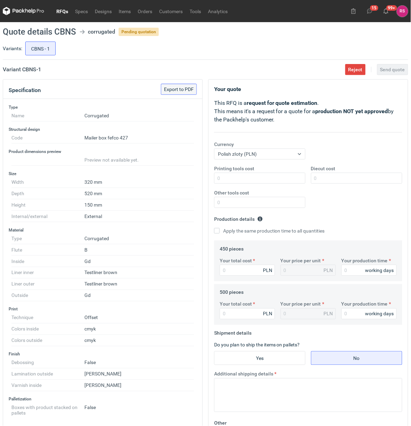
click at [182, 88] on span "Export to PDF" at bounding box center [179, 89] width 30 height 5
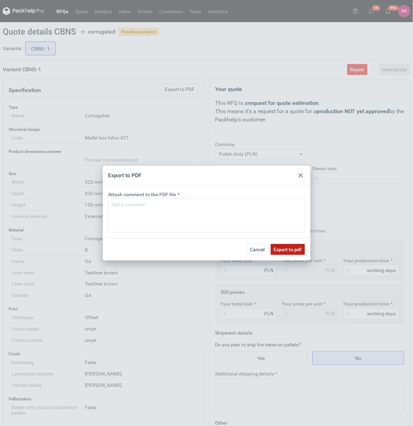
click at [289, 247] on span "Export to pdf" at bounding box center [288, 249] width 28 height 5
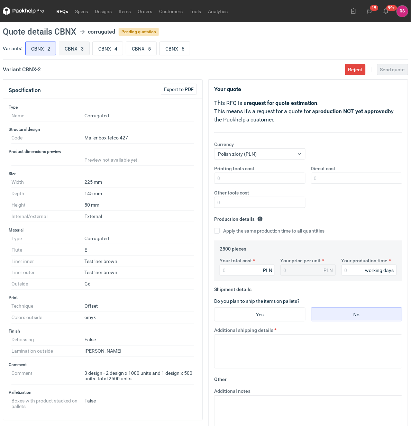
click at [77, 49] on input "CBNX - 3" at bounding box center [74, 48] width 30 height 13
radio input "true"
click at [119, 48] on input "CBNX - 4" at bounding box center [108, 48] width 30 height 13
radio input "true"
click at [146, 52] on input "CBNX - 5" at bounding box center [141, 48] width 30 height 13
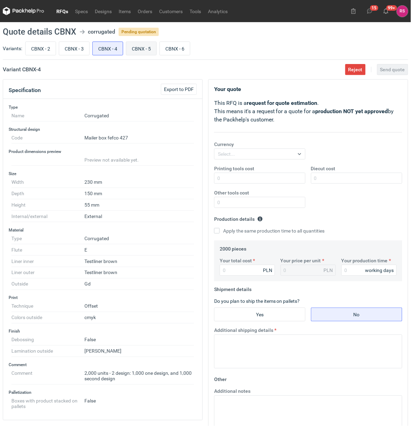
radio input "true"
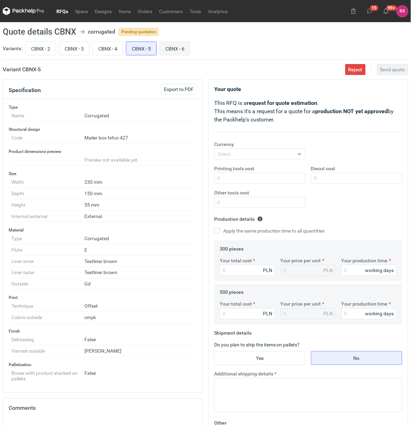
click at [177, 51] on input "CBNX - 6" at bounding box center [175, 48] width 30 height 13
radio input "true"
click at [138, 48] on input "CBNX - 5" at bounding box center [141, 48] width 30 height 13
radio input "true"
click at [109, 49] on input "CBNX - 4" at bounding box center [108, 48] width 30 height 13
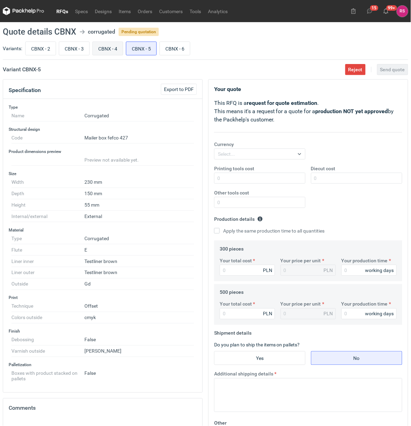
radio input "true"
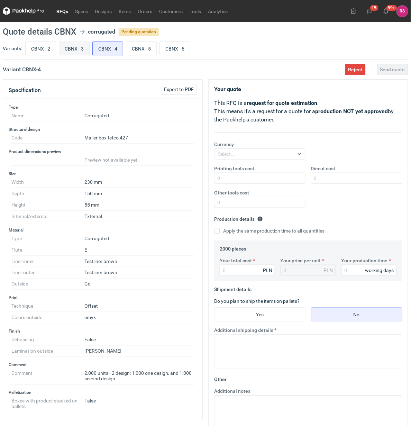
click at [81, 50] on input "CBNX - 3" at bounding box center [74, 48] width 30 height 13
radio input "true"
click at [37, 49] on input "CBNX - 2" at bounding box center [41, 48] width 30 height 13
radio input "true"
click at [144, 49] on input "CBNX - 5" at bounding box center [141, 48] width 30 height 13
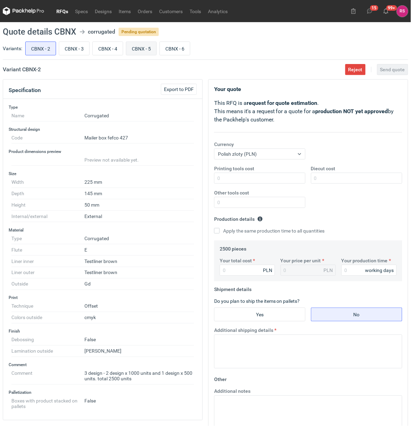
radio input "true"
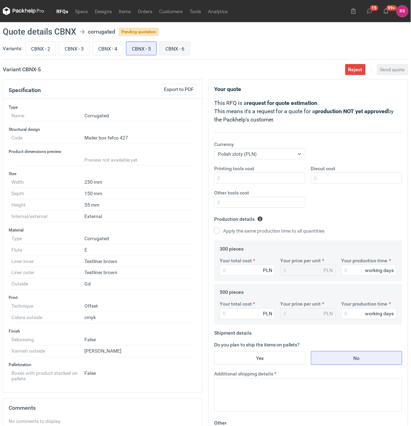
click at [177, 45] on input "CBNX - 6" at bounding box center [175, 48] width 30 height 13
radio input "true"
click at [44, 47] on input "CBNX - 2" at bounding box center [41, 48] width 30 height 13
radio input "true"
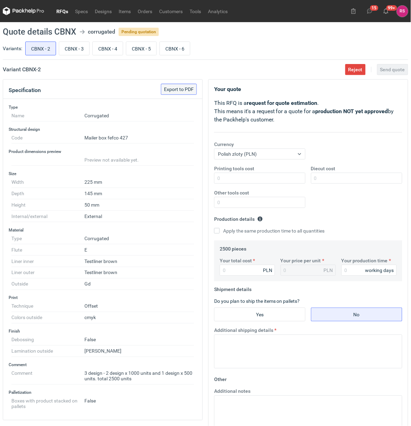
click at [179, 89] on span "Export to PDF" at bounding box center [179, 89] width 30 height 5
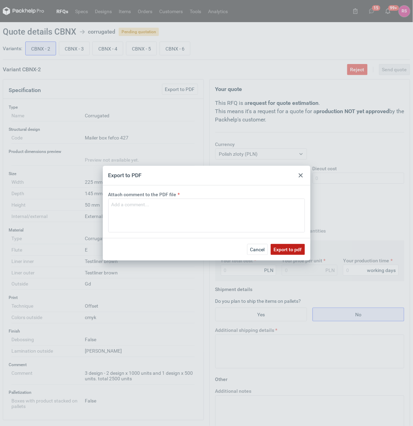
click at [291, 248] on span "Export to pdf" at bounding box center [288, 249] width 28 height 5
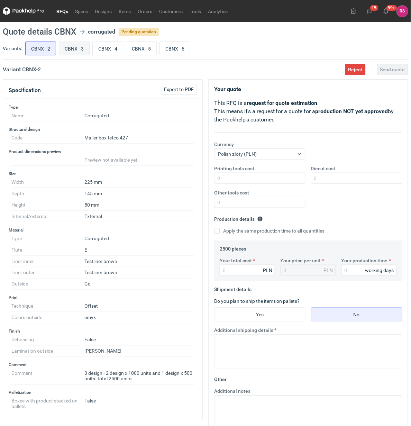
click at [80, 48] on input "CBNX - 3" at bounding box center [74, 48] width 30 height 13
radio input "true"
click at [179, 84] on button "Export to PDF" at bounding box center [179, 89] width 36 height 11
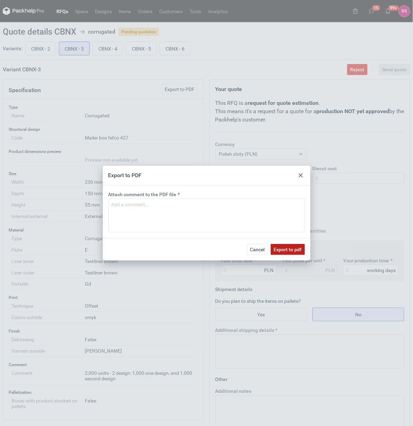
click at [289, 249] on span "Export to pdf" at bounding box center [288, 249] width 28 height 5
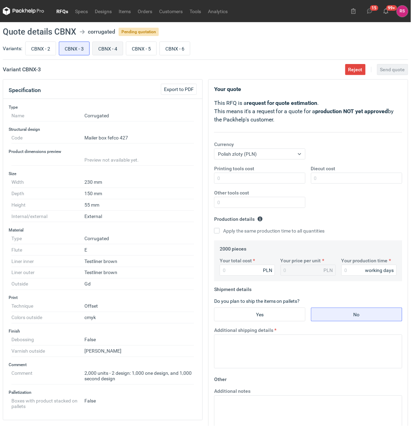
click at [111, 48] on input "CBNX - 4" at bounding box center [108, 48] width 30 height 13
radio input "true"
click at [181, 88] on span "Export to PDF" at bounding box center [179, 89] width 30 height 5
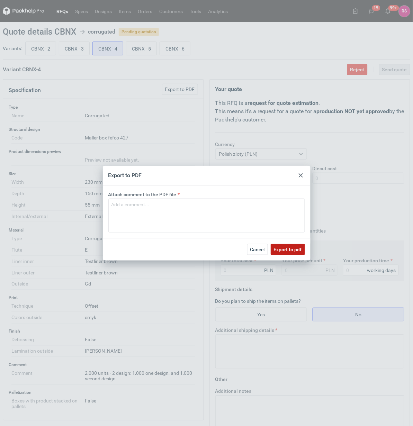
click at [288, 247] on span "Export to pdf" at bounding box center [288, 249] width 28 height 5
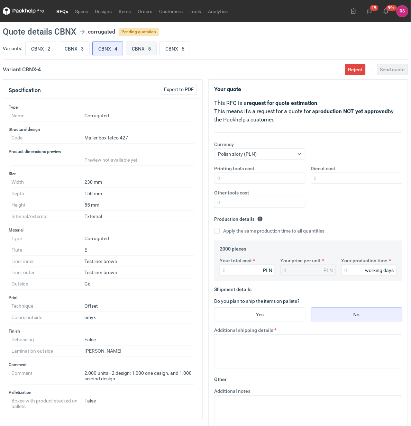
click at [139, 47] on input "CBNX - 5" at bounding box center [141, 48] width 30 height 13
radio input "true"
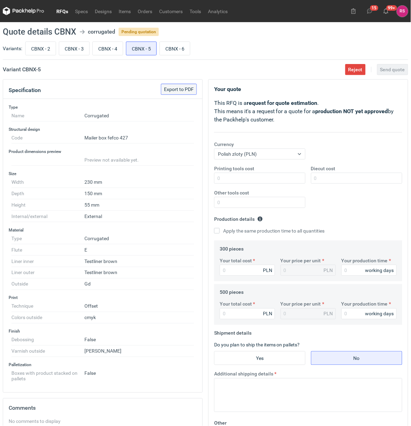
click at [178, 90] on span "Export to PDF" at bounding box center [179, 89] width 30 height 5
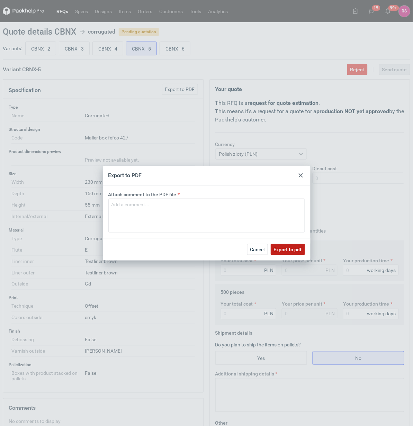
click at [281, 249] on span "Export to pdf" at bounding box center [288, 249] width 28 height 5
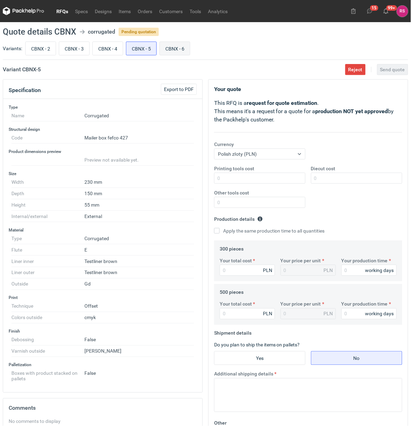
drag, startPoint x: 176, startPoint y: 47, endPoint x: 175, endPoint y: 51, distance: 4.2
click at [175, 47] on input "CBNX - 6" at bounding box center [175, 48] width 30 height 13
radio input "true"
click at [181, 89] on span "Export to PDF" at bounding box center [179, 89] width 30 height 5
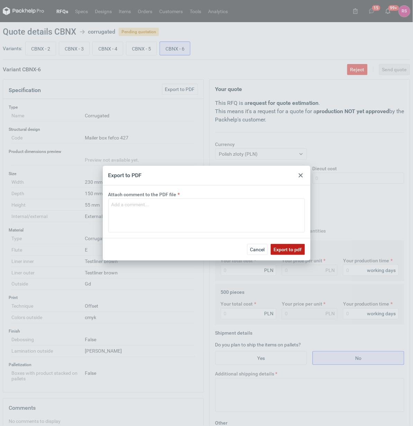
click at [290, 247] on span "Export to pdf" at bounding box center [288, 249] width 28 height 5
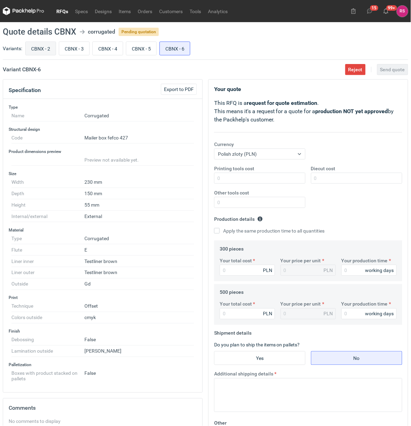
click at [39, 45] on input "CBNX - 2" at bounding box center [41, 48] width 30 height 13
radio input "true"
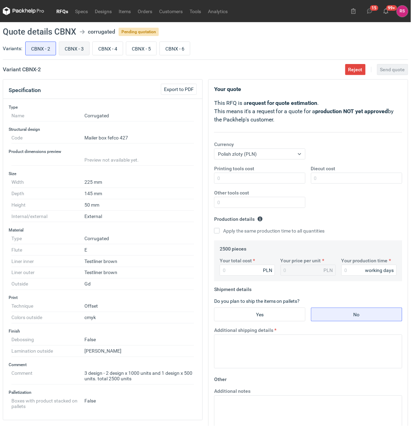
click at [79, 47] on input "CBNX - 3" at bounding box center [74, 48] width 30 height 13
radio input "true"
click at [110, 47] on input "CBNX - 4" at bounding box center [108, 48] width 30 height 13
radio input "true"
click at [146, 48] on input "CBNX - 5" at bounding box center [141, 48] width 30 height 13
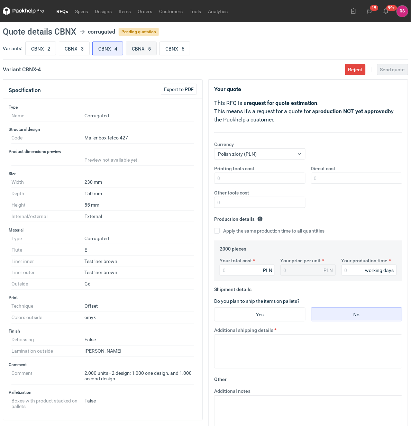
radio input "true"
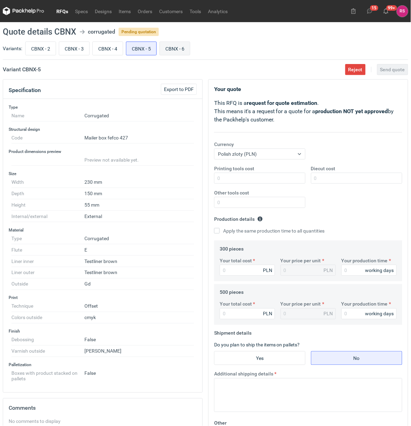
click at [179, 47] on input "CBNX - 6" at bounding box center [175, 48] width 30 height 13
radio input "true"
click at [61, 11] on link "RFQs" at bounding box center [62, 11] width 19 height 8
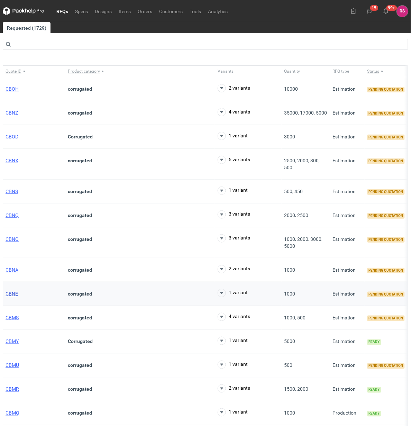
click at [14, 295] on span "CBNE" at bounding box center [12, 294] width 12 height 6
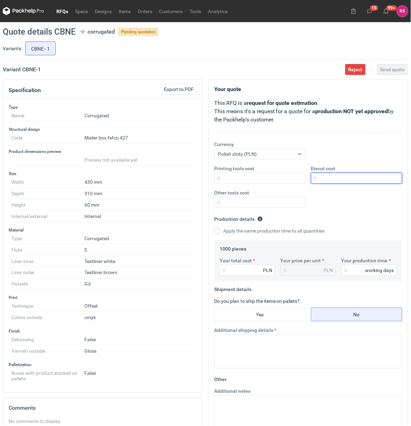
click at [331, 179] on input "Diecut cost" at bounding box center [356, 178] width 91 height 11
type input "600"
click at [214, 228] on input "Apply the same production time to all quantities" at bounding box center [217, 231] width 6 height 6
checkbox input "true"
type input "441"
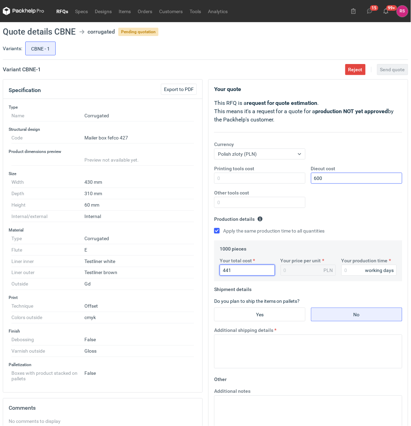
type input "0.44"
type input "4410"
type input "4.41"
type input "4410"
type input "15"
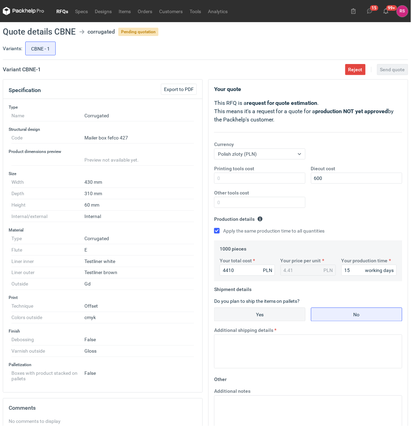
click at [267, 314] on input "Yes" at bounding box center [260, 314] width 91 height 13
radio input "true"
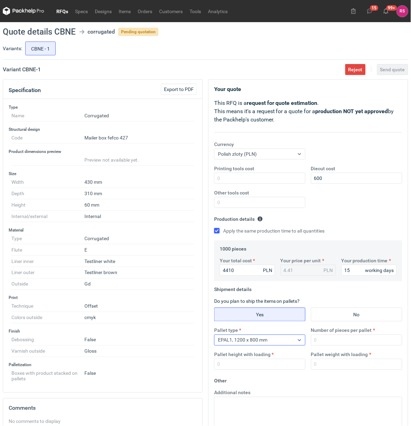
click at [298, 341] on icon at bounding box center [300, 340] width 6 height 6
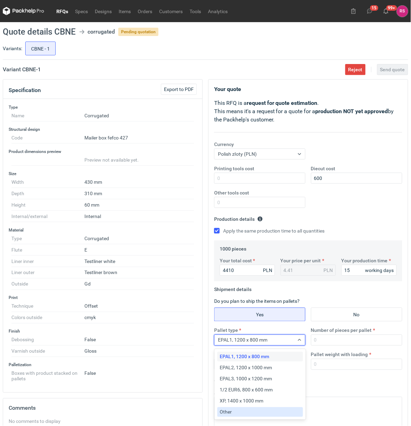
click at [240, 409] on div "Other" at bounding box center [260, 412] width 80 height 7
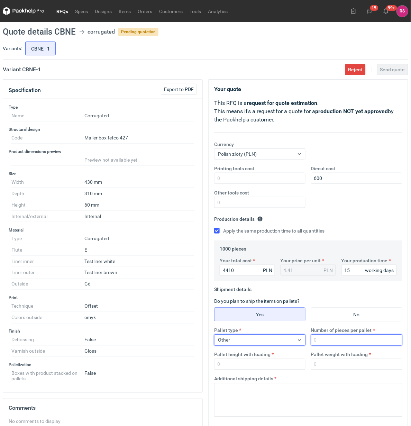
click at [343, 343] on input "Number of pieces per pallet" at bounding box center [356, 340] width 91 height 11
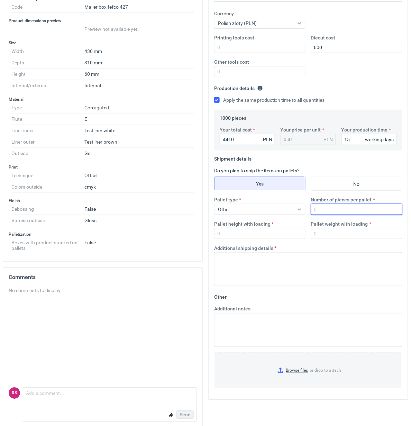
scroll to position [139, 0]
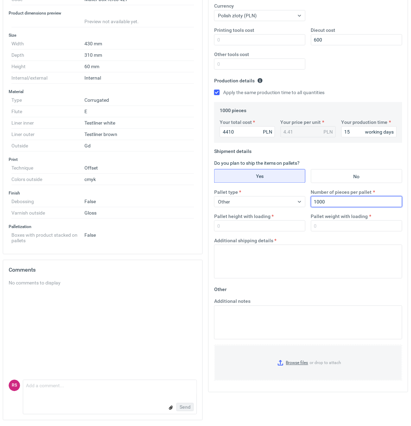
type input "1000"
type input "1800"
type input "300"
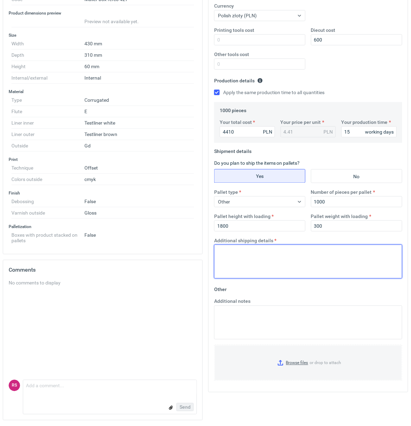
paste textarea "Paleta jednorazowa 1200x800"
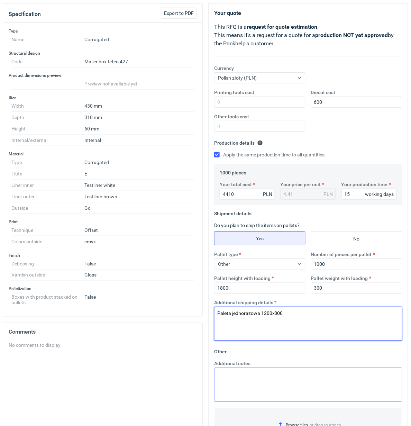
scroll to position [0, 0]
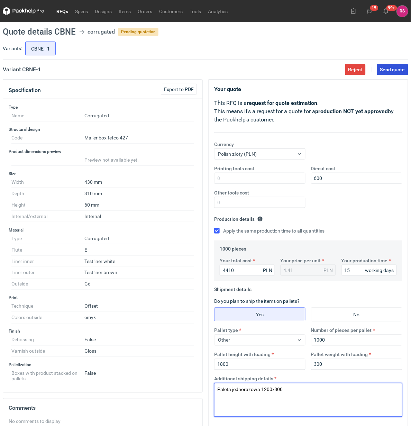
type textarea "Paleta jednorazowa 1200x800"
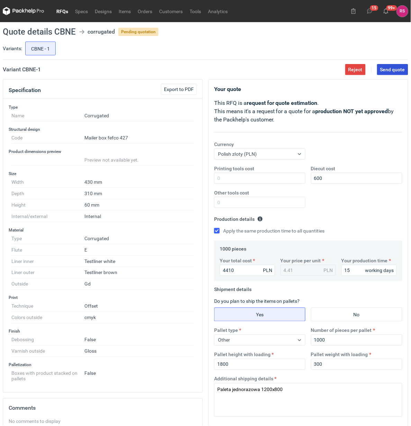
click at [395, 69] on span "Send quote" at bounding box center [392, 69] width 25 height 5
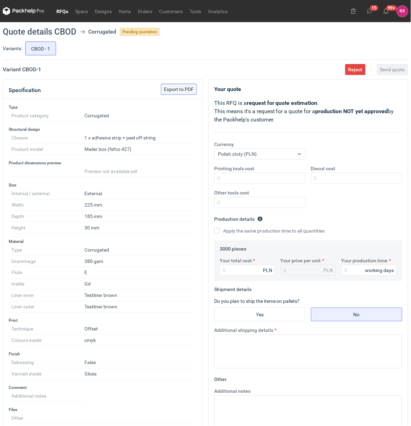
click at [180, 88] on span "Export to PDF" at bounding box center [179, 89] width 30 height 5
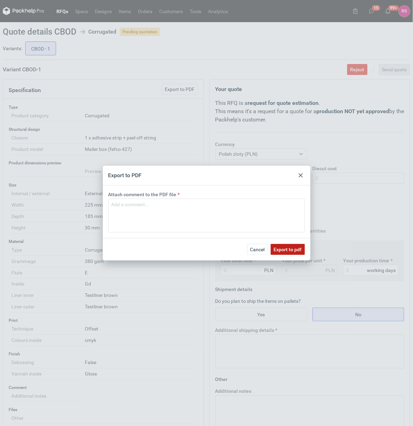
click at [285, 251] on span "Export to pdf" at bounding box center [288, 249] width 28 height 5
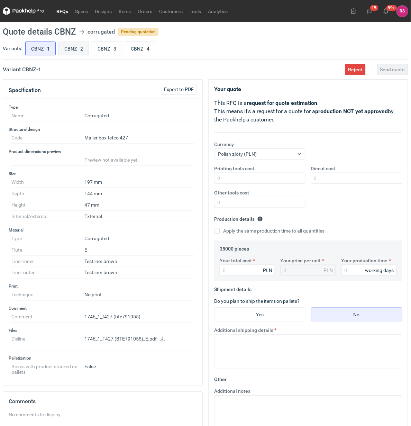
click at [81, 47] on input "CBNZ - 2" at bounding box center [74, 48] width 30 height 13
radio input "true"
click at [114, 47] on input "CBNZ - 3" at bounding box center [107, 48] width 30 height 13
radio input "true"
click at [144, 47] on input "CBNZ - 4" at bounding box center [140, 48] width 30 height 13
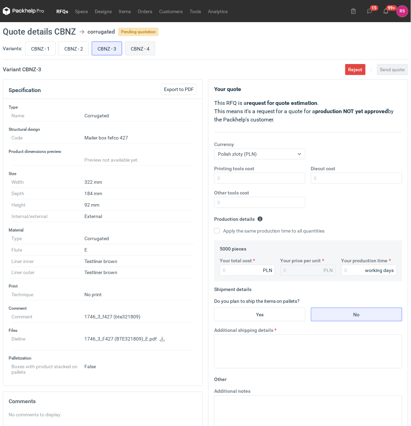
radio input "true"
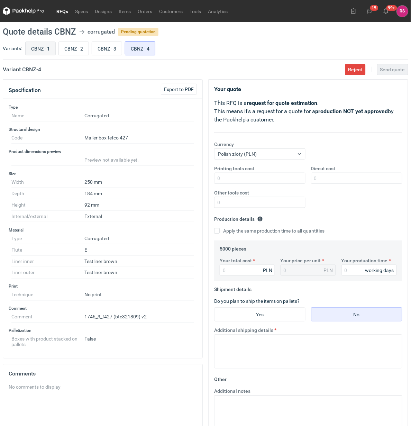
click at [44, 47] on input "CBNZ - 1" at bounding box center [41, 48] width 30 height 13
radio input "true"
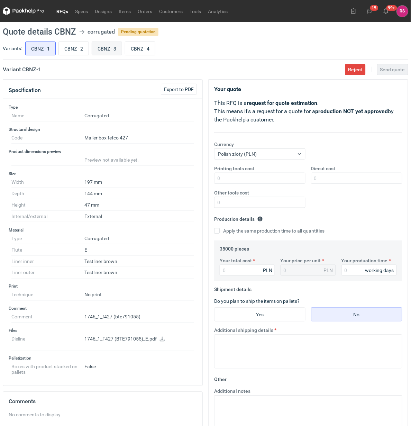
click at [109, 46] on input "CBNZ - 3" at bounding box center [107, 48] width 30 height 13
radio input "true"
click at [137, 46] on input "CBNZ - 4" at bounding box center [140, 48] width 30 height 13
radio input "true"
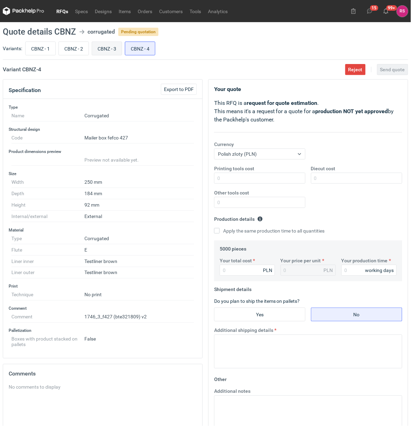
click at [110, 49] on input "CBNZ - 3" at bounding box center [107, 48] width 30 height 13
radio input "true"
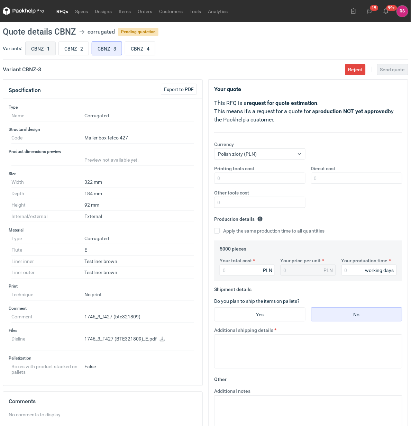
click at [45, 47] on input "CBNZ - 1" at bounding box center [41, 48] width 30 height 13
radio input "true"
click at [182, 89] on span "Export to PDF" at bounding box center [179, 89] width 30 height 5
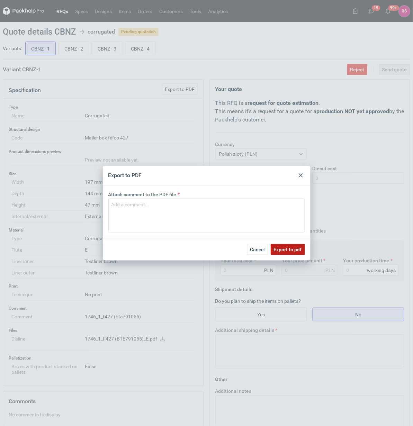
click at [288, 247] on span "Export to pdf" at bounding box center [288, 249] width 28 height 5
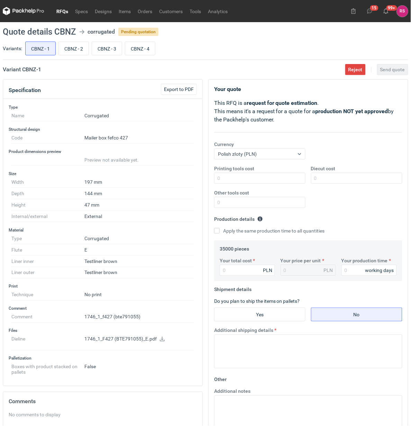
click at [160, 339] on icon at bounding box center [163, 339] width 6 height 5
click at [73, 49] on input "CBNZ - 2" at bounding box center [74, 48] width 30 height 13
radio input "true"
click at [179, 91] on span "Export to PDF" at bounding box center [179, 89] width 30 height 5
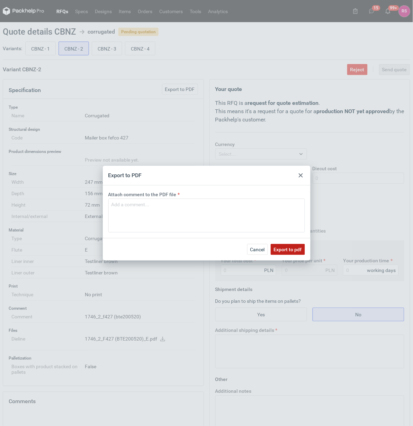
click at [292, 249] on span "Export to pdf" at bounding box center [288, 249] width 28 height 5
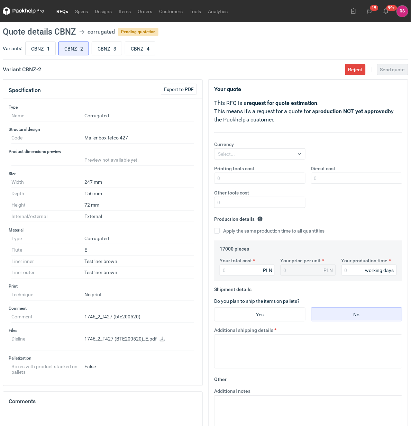
click at [164, 340] on icon at bounding box center [163, 339] width 6 height 5
click at [108, 51] on input "CBNZ - 3" at bounding box center [107, 48] width 30 height 13
radio input "true"
click at [180, 89] on span "Export to PDF" at bounding box center [179, 89] width 30 height 5
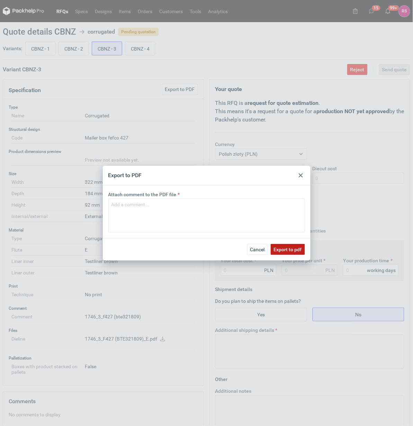
click at [290, 248] on span "Export to pdf" at bounding box center [288, 249] width 28 height 5
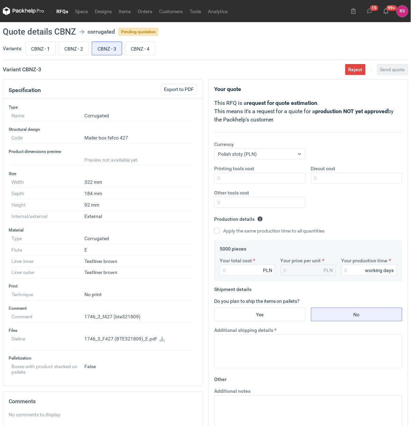
click at [161, 339] on icon at bounding box center [163, 339] width 6 height 5
click at [141, 47] on input "CBNZ - 4" at bounding box center [140, 48] width 30 height 13
radio input "true"
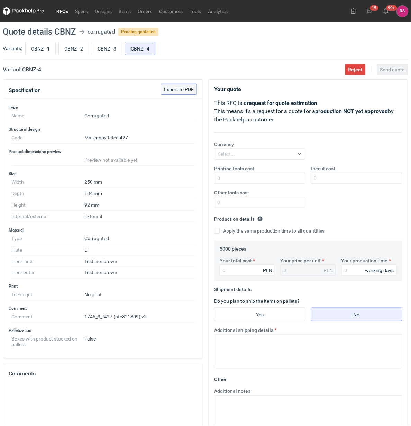
click at [181, 92] on span "Export to PDF" at bounding box center [179, 89] width 30 height 5
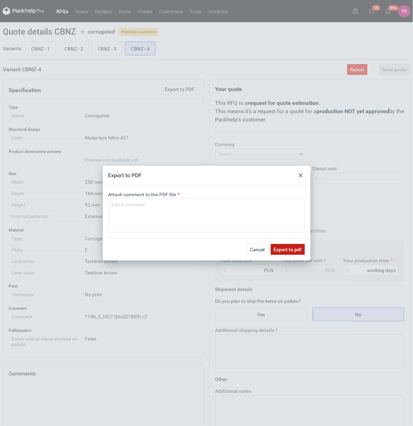
click at [290, 248] on span "Export to pdf" at bounding box center [288, 249] width 28 height 5
